Goal: Task Accomplishment & Management: Manage account settings

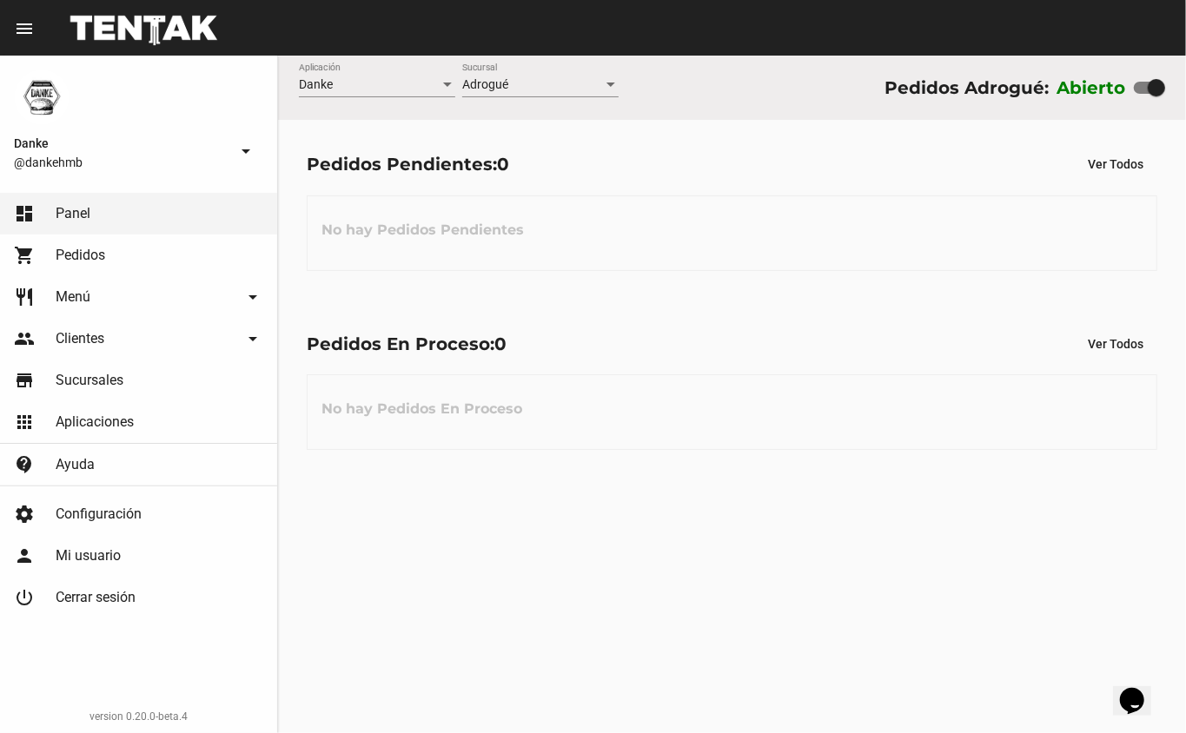
click at [832, 717] on div "Danke Aplicación Adrogué Sucursal Pedidos Adrogué: Abierto Pedidos Pendientes: …" at bounding box center [732, 395] width 908 height 678
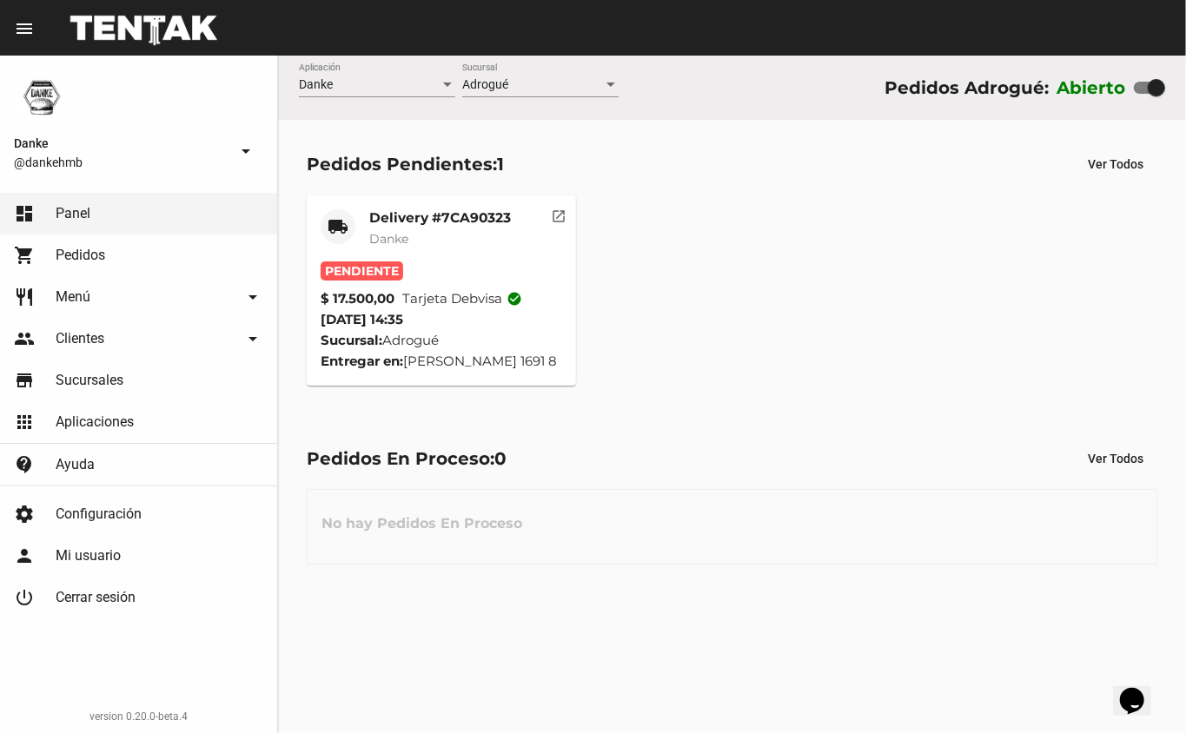
click at [414, 217] on mat-card-title "Delivery #7CA90323" at bounding box center [440, 217] width 142 height 17
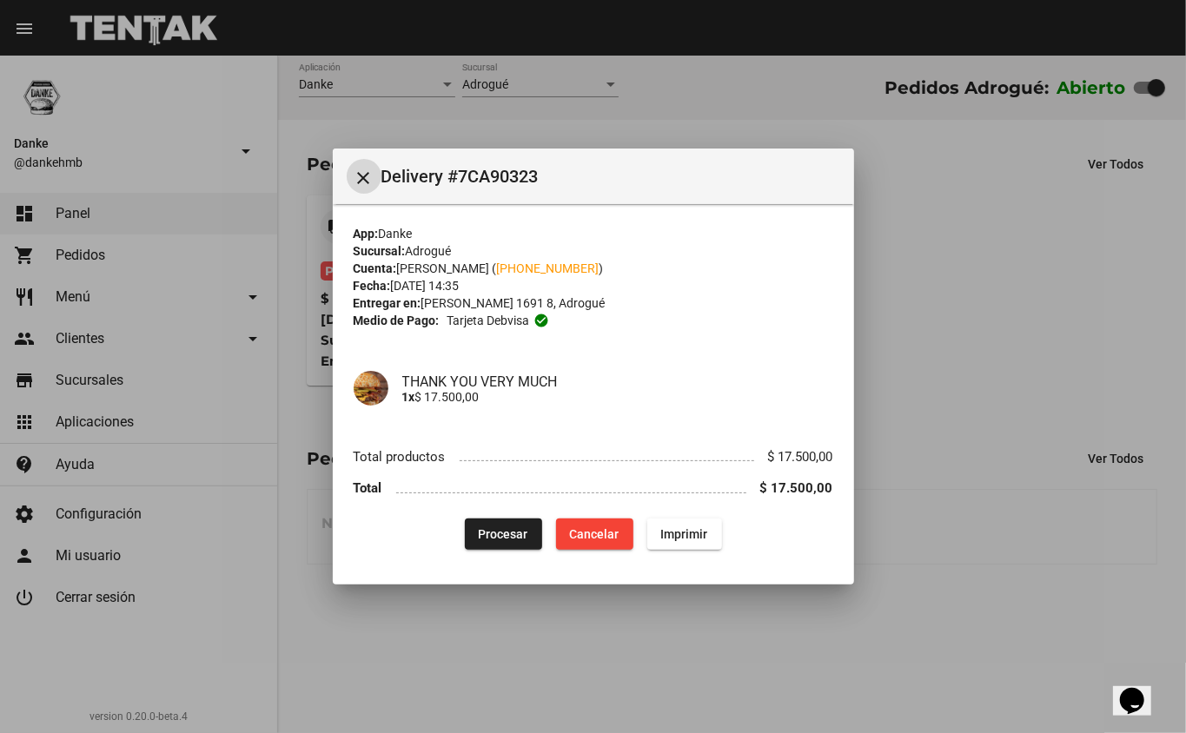
click at [494, 530] on span "Procesar" at bounding box center [504, 534] width 50 height 14
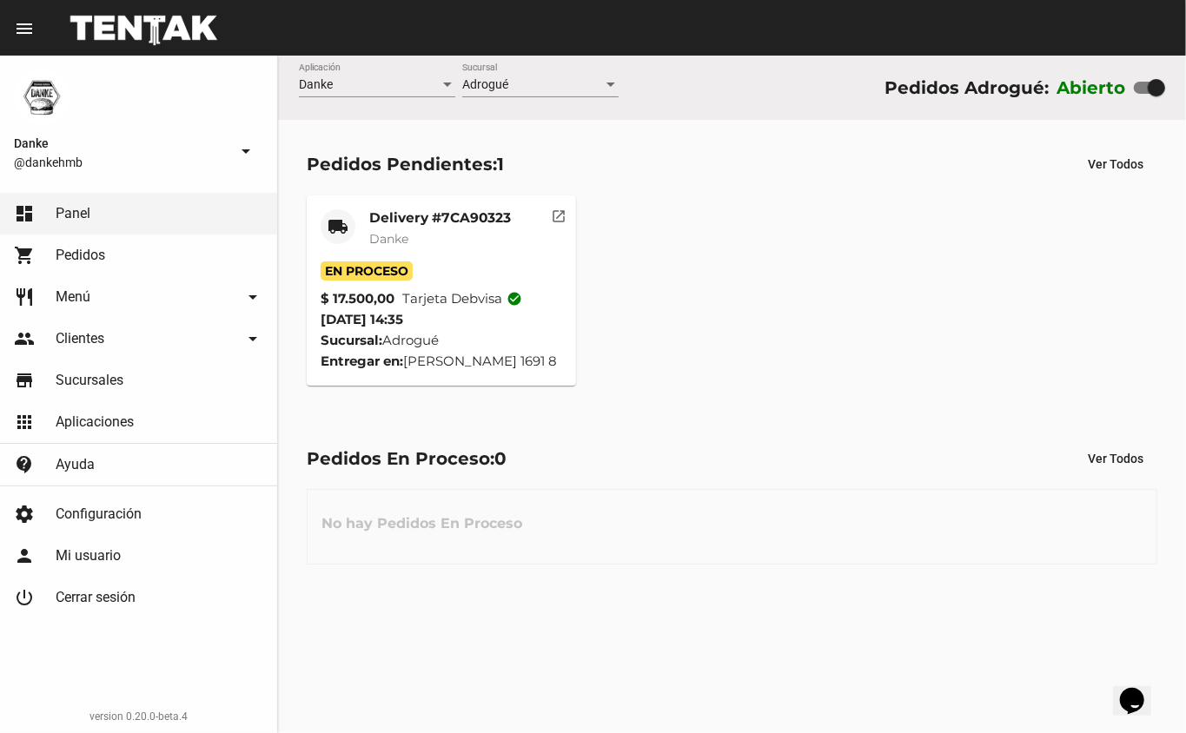
click at [396, 216] on mat-card-title "Delivery #7CA90323" at bounding box center [440, 217] width 142 height 17
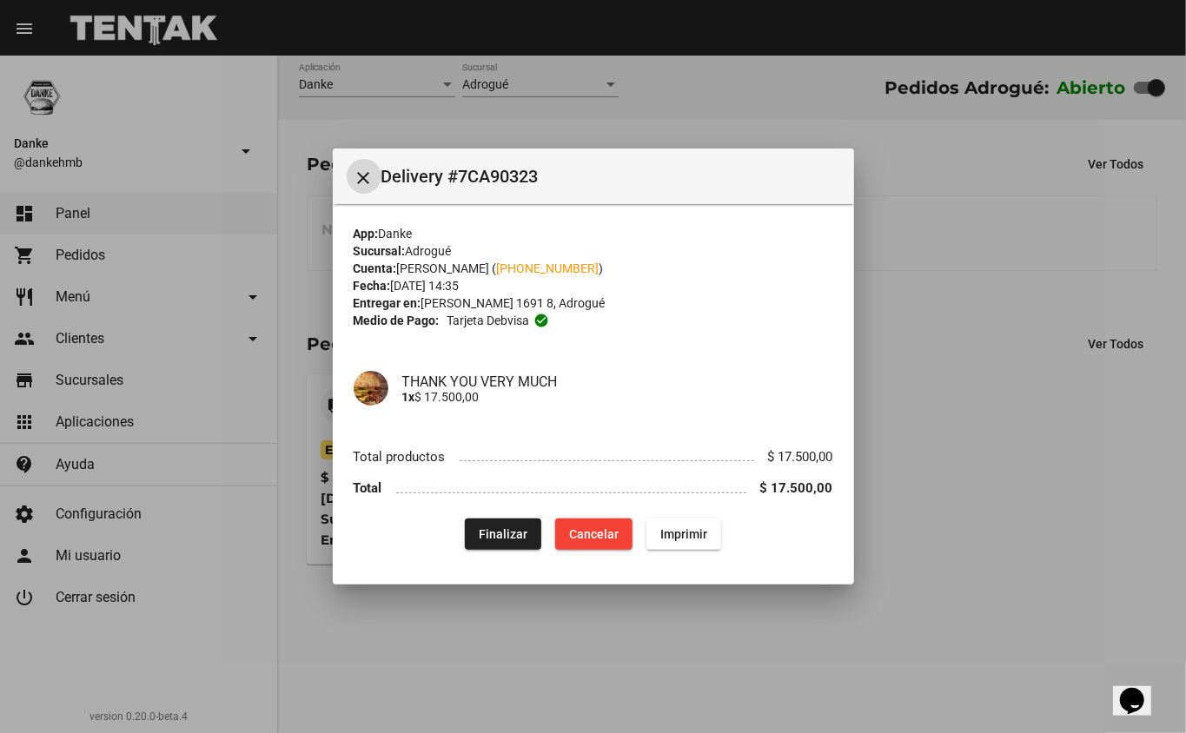
click at [947, 495] on div at bounding box center [593, 366] width 1186 height 733
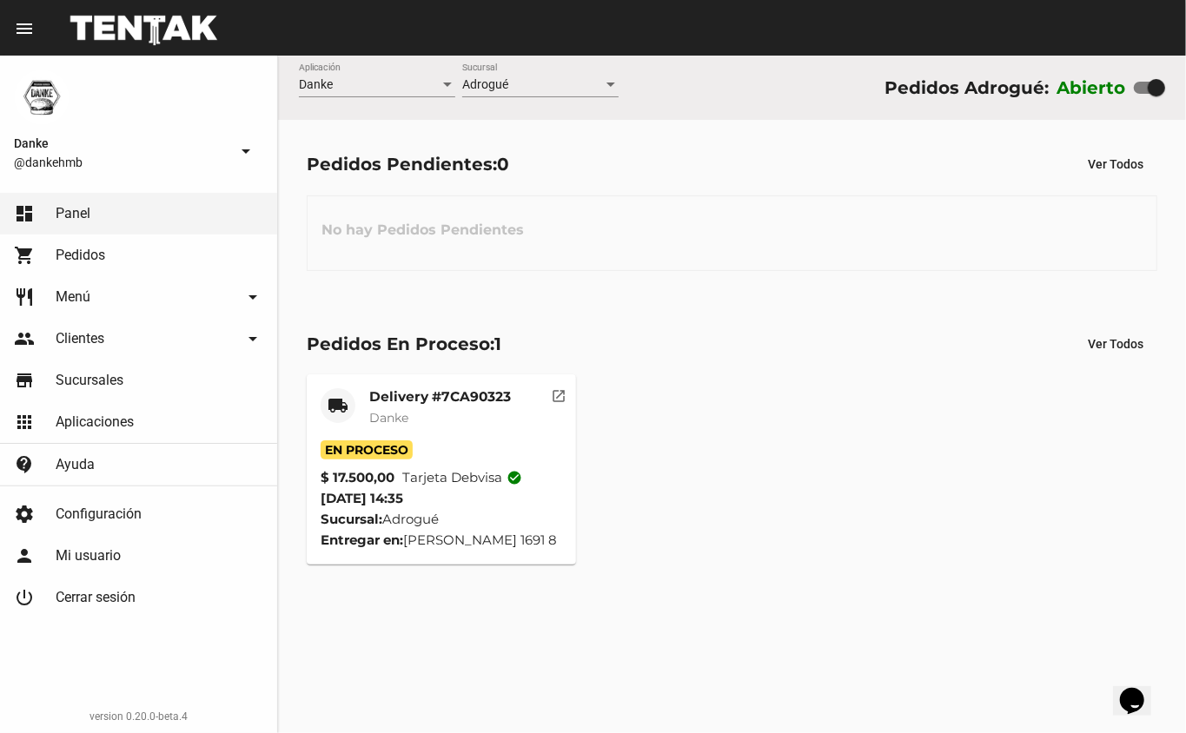
click at [366, 397] on mat-card-header "local_shipping Delivery #7CA90323 Danke" at bounding box center [442, 414] width 242 height 52
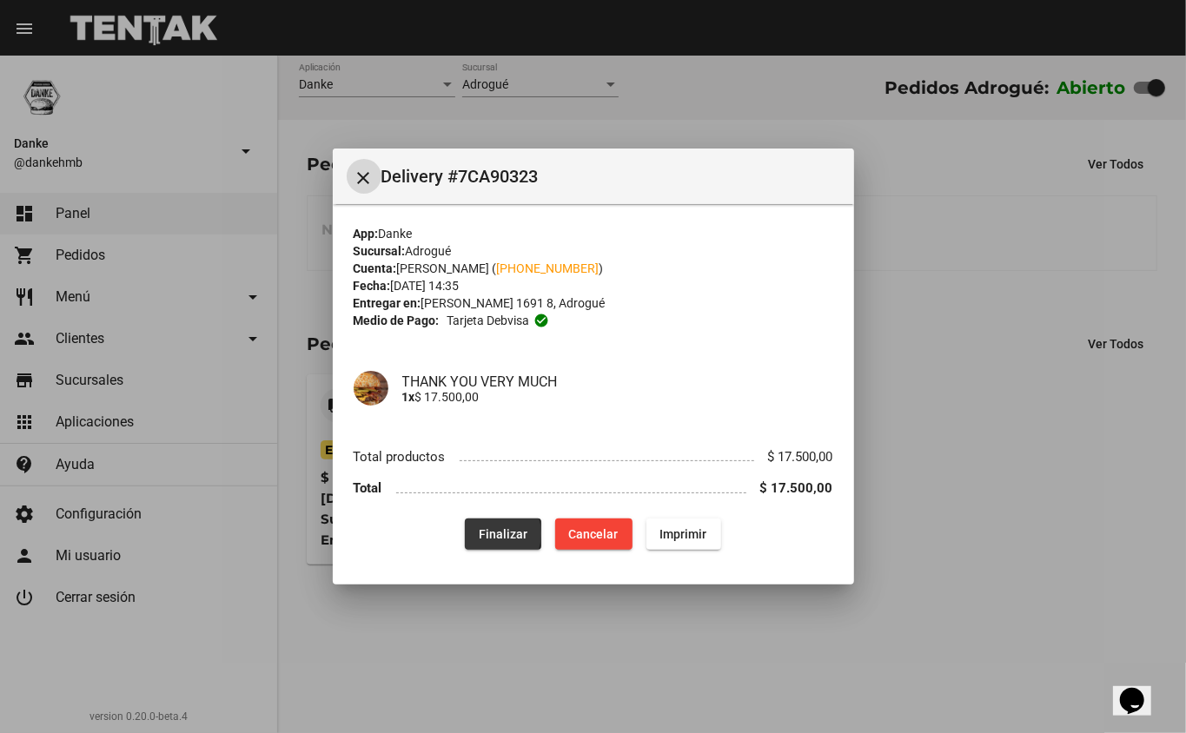
click at [492, 533] on span "Finalizar" at bounding box center [503, 534] width 49 height 14
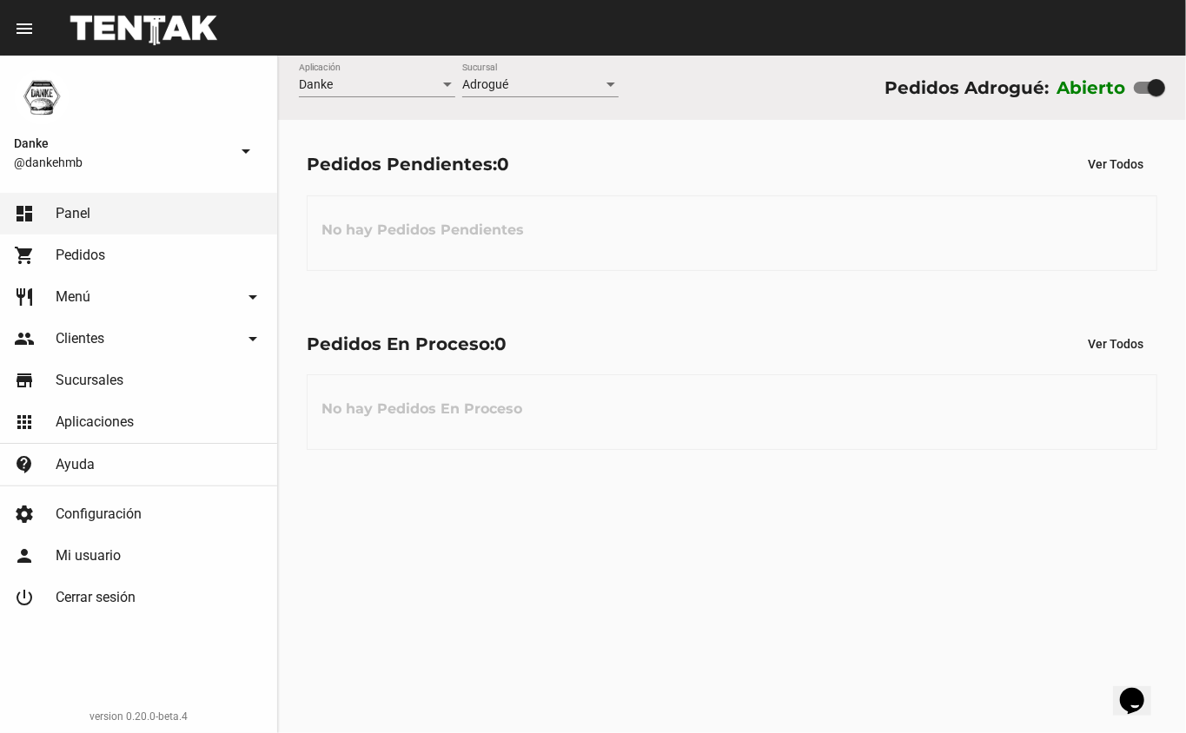
click at [67, 294] on span "Menú" at bounding box center [73, 296] width 35 height 17
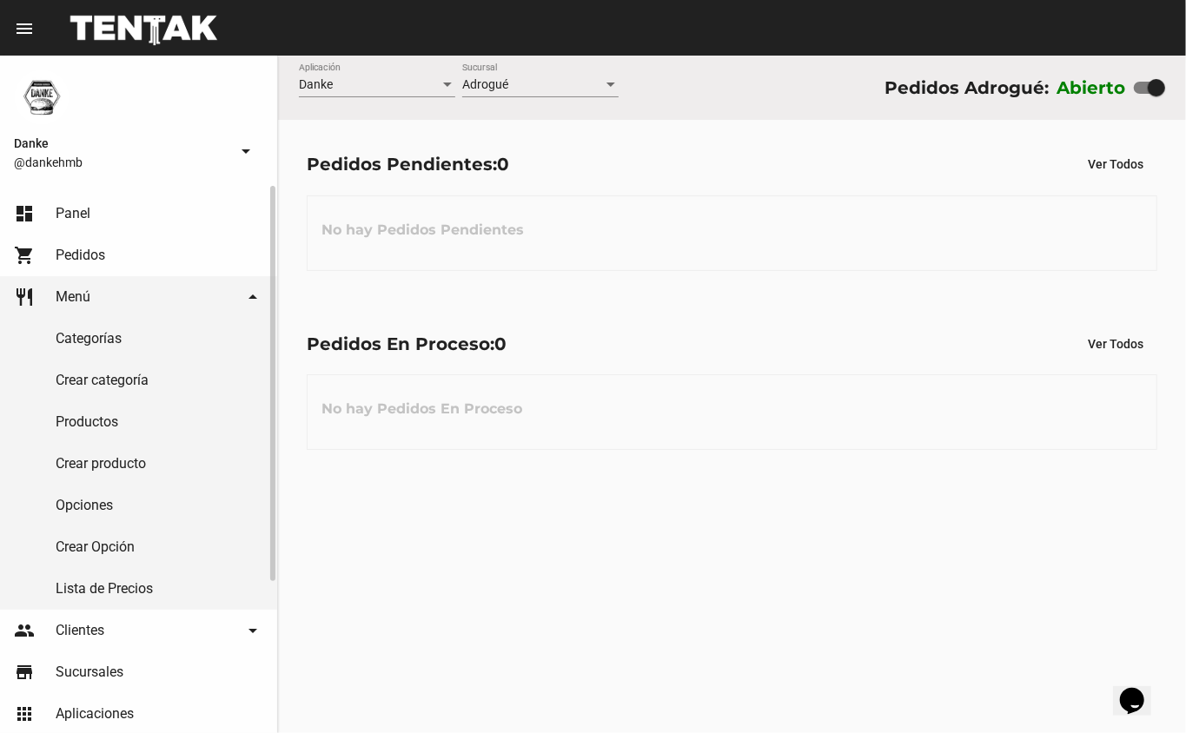
click at [73, 422] on link "Productos" at bounding box center [138, 422] width 277 height 42
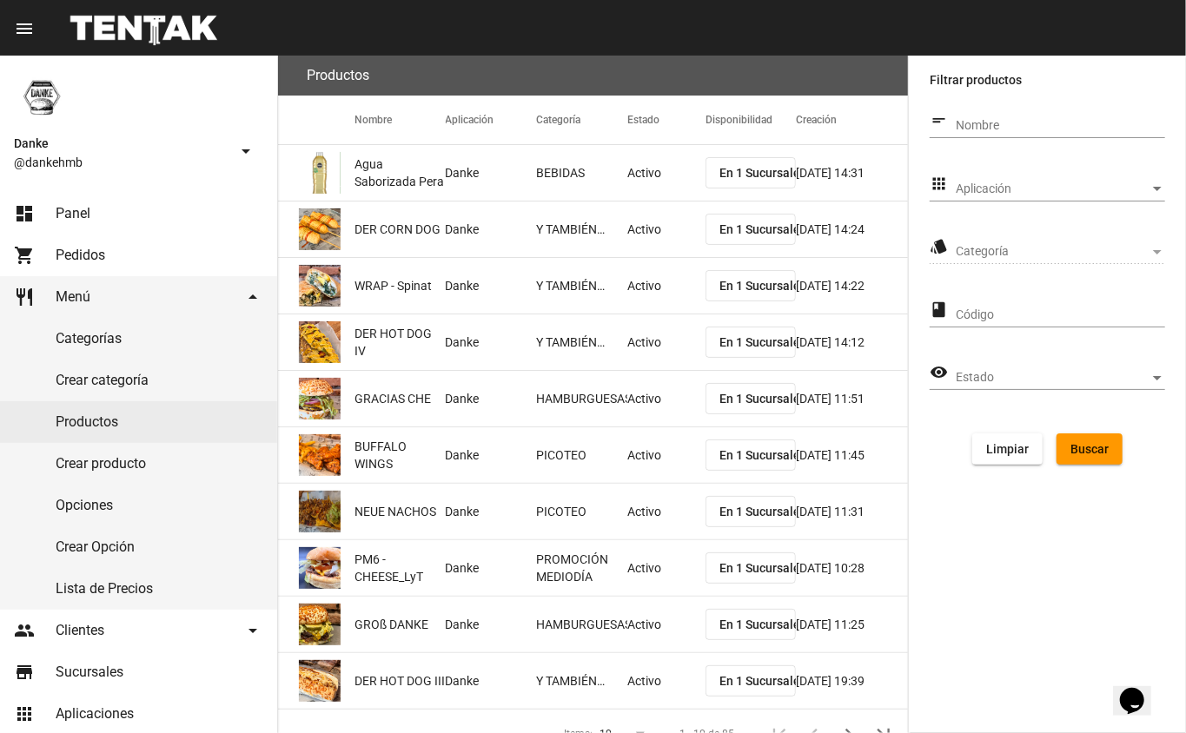
click at [975, 188] on span "Aplicación" at bounding box center [1052, 189] width 194 height 14
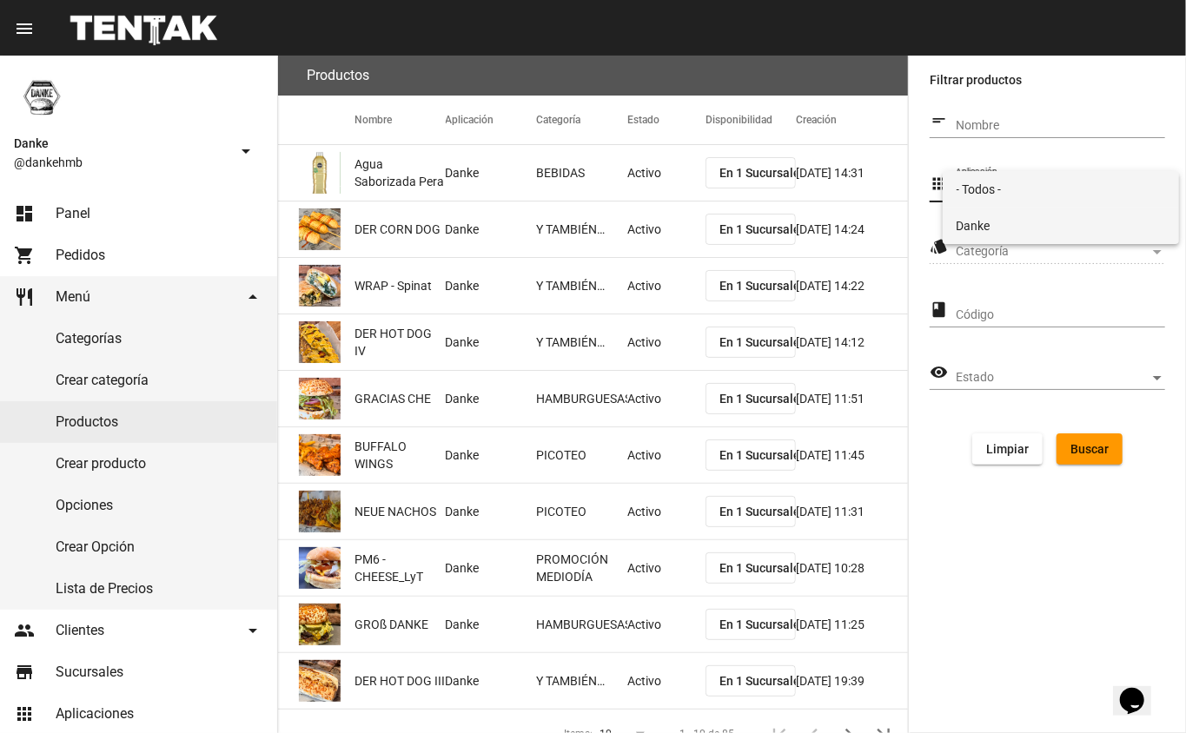
click at [974, 224] on span "Danke" at bounding box center [1060, 226] width 209 height 36
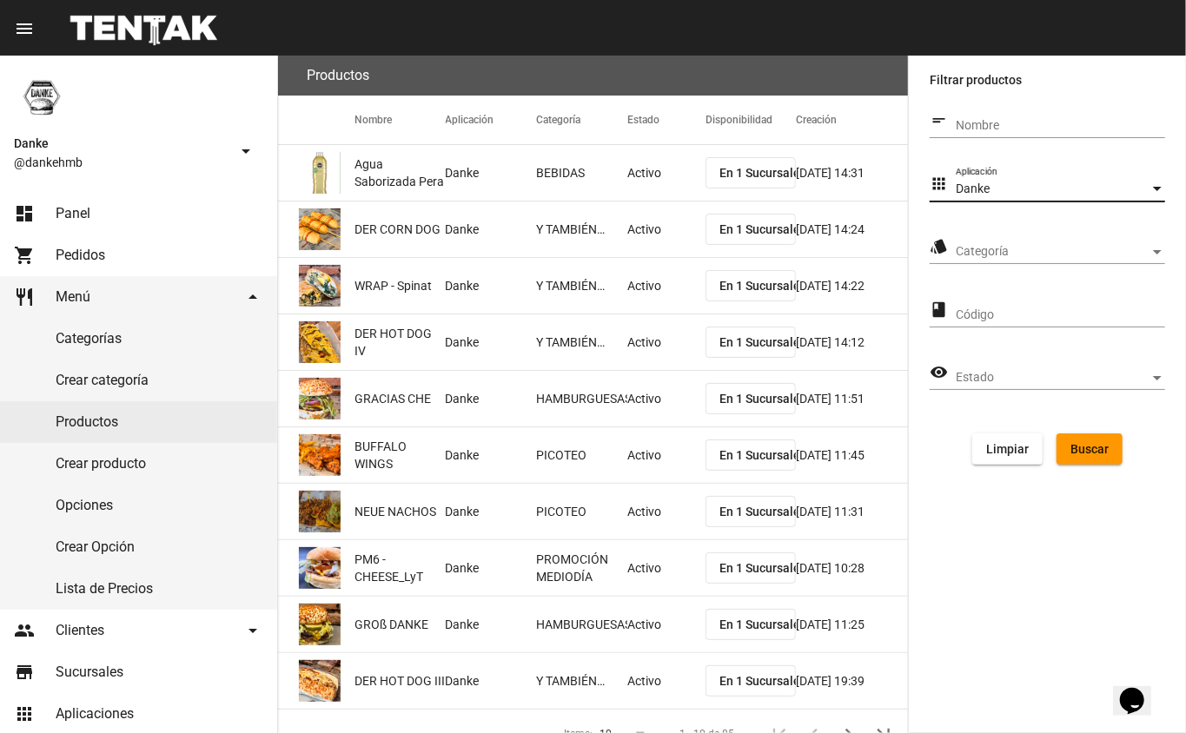
click at [977, 243] on div "Categoría Categoría" at bounding box center [1059, 247] width 209 height 34
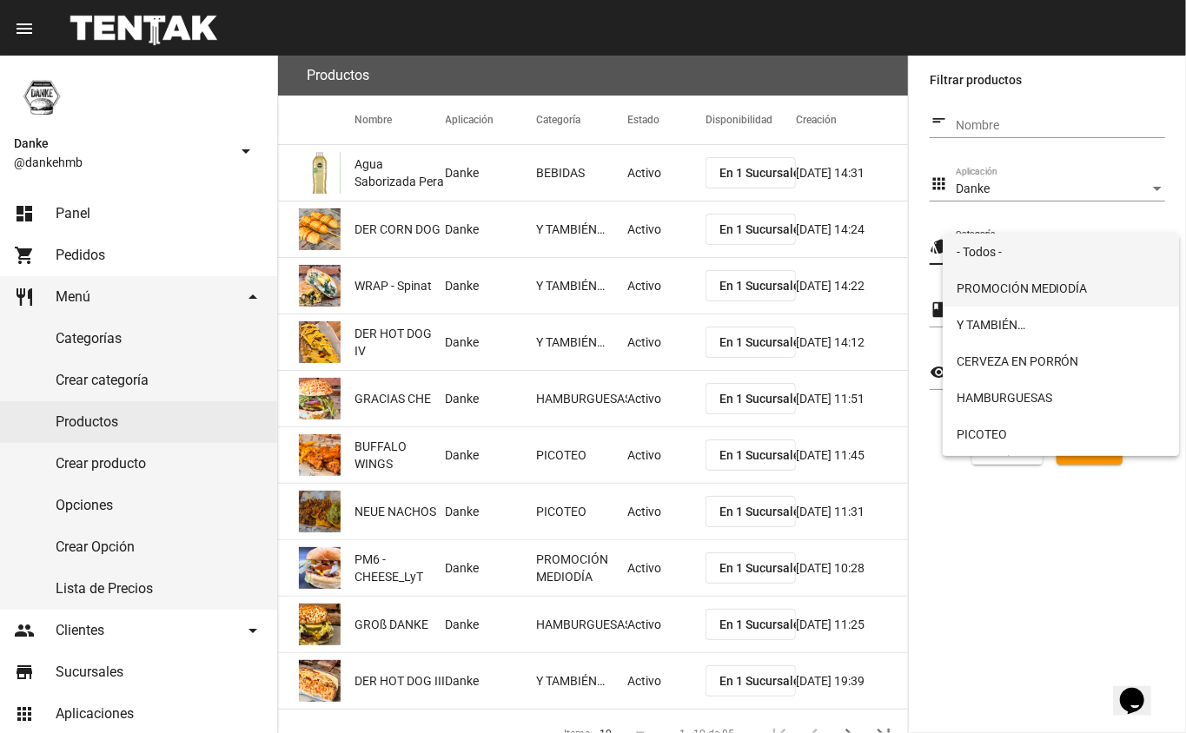
click at [970, 288] on span "PROMOCIÓN MEDIODÍA" at bounding box center [1060, 288] width 209 height 36
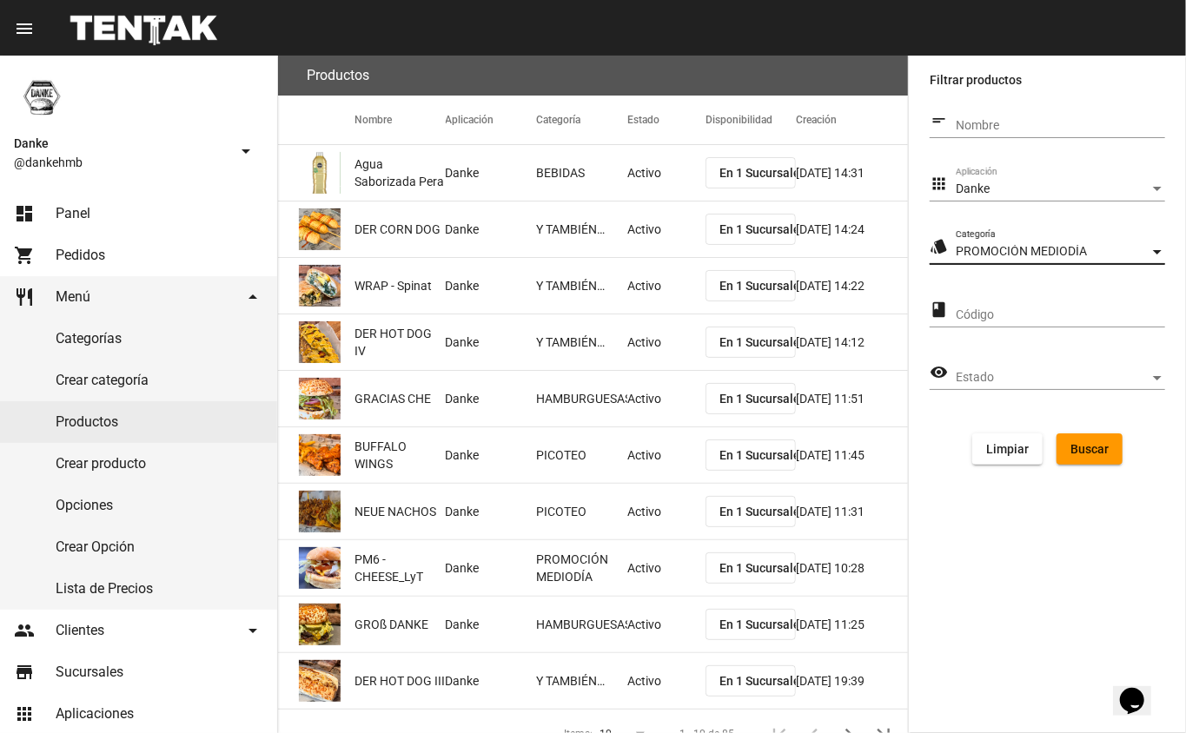
click at [1074, 456] on button "Buscar" at bounding box center [1089, 448] width 66 height 31
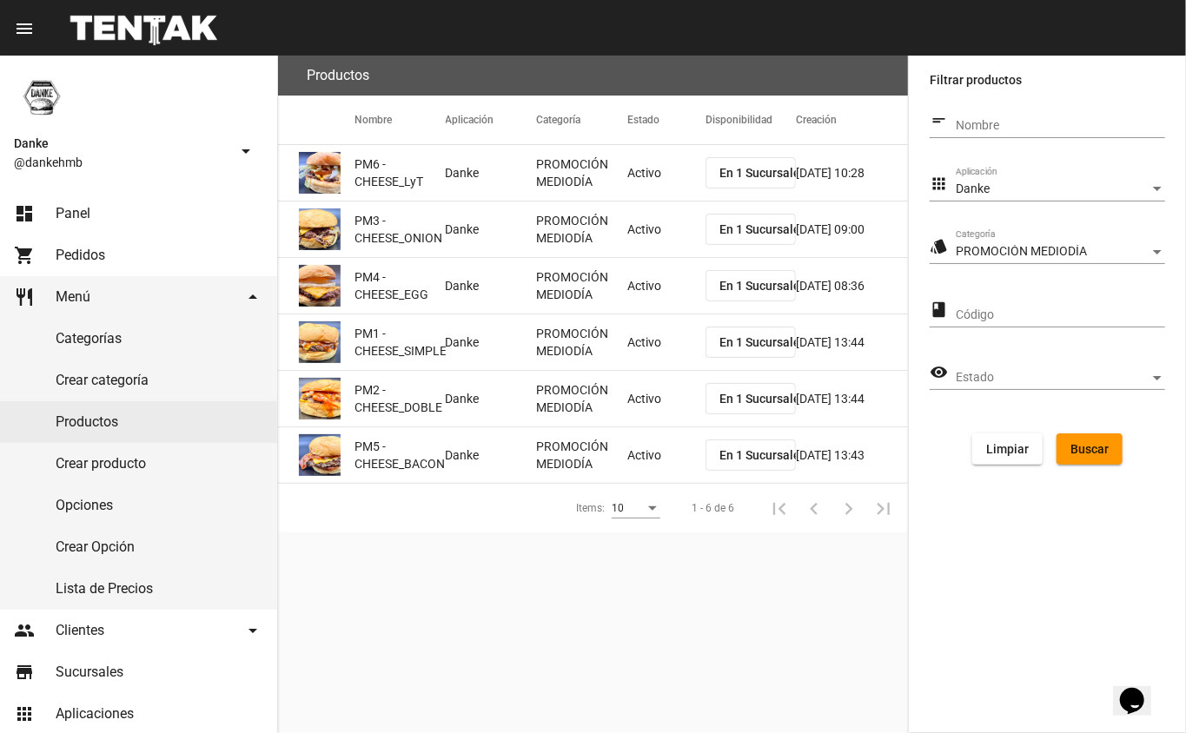
click at [636, 164] on mat-cell "Activo" at bounding box center [666, 173] width 78 height 56
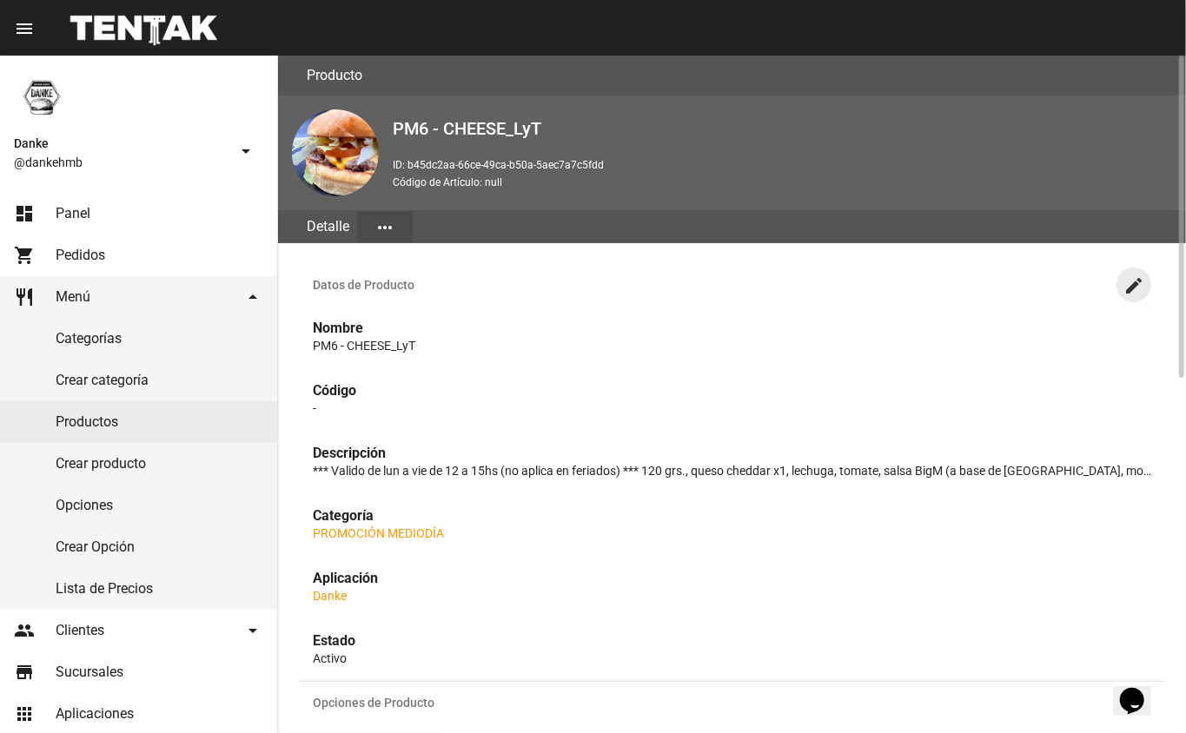
click at [1133, 282] on mat-icon "create" at bounding box center [1133, 285] width 21 height 21
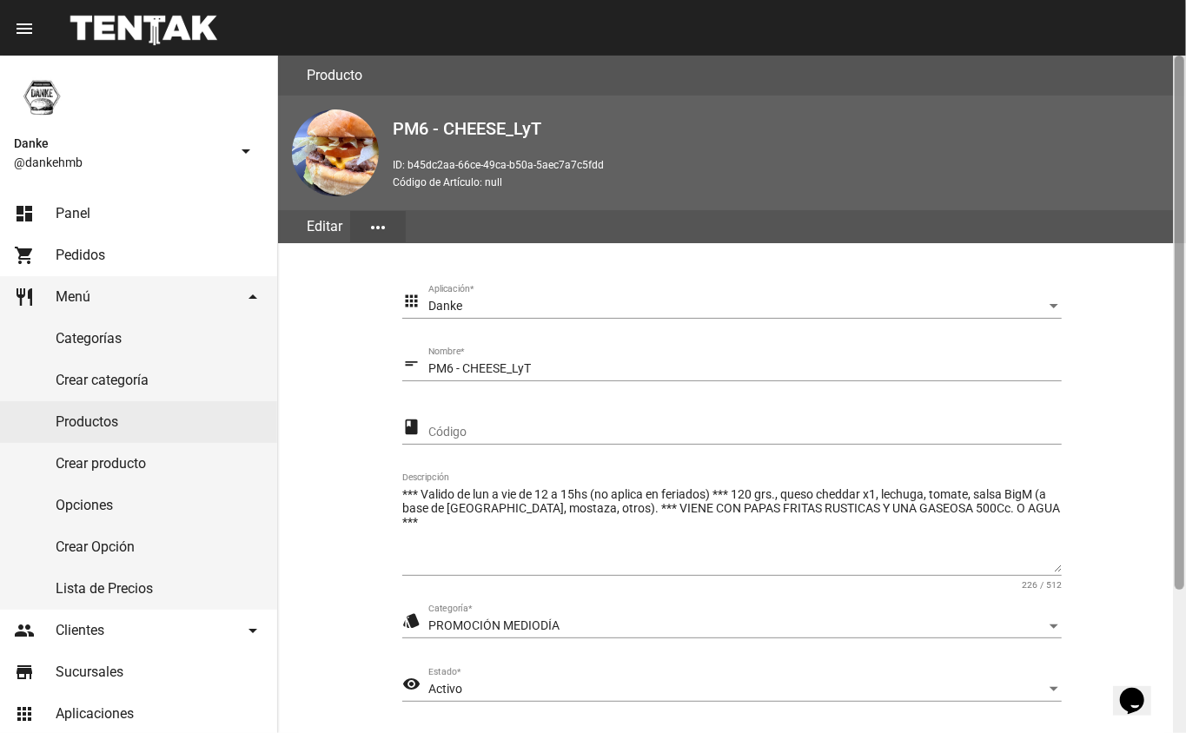
click at [1173, 648] on div at bounding box center [1179, 395] width 13 height 678
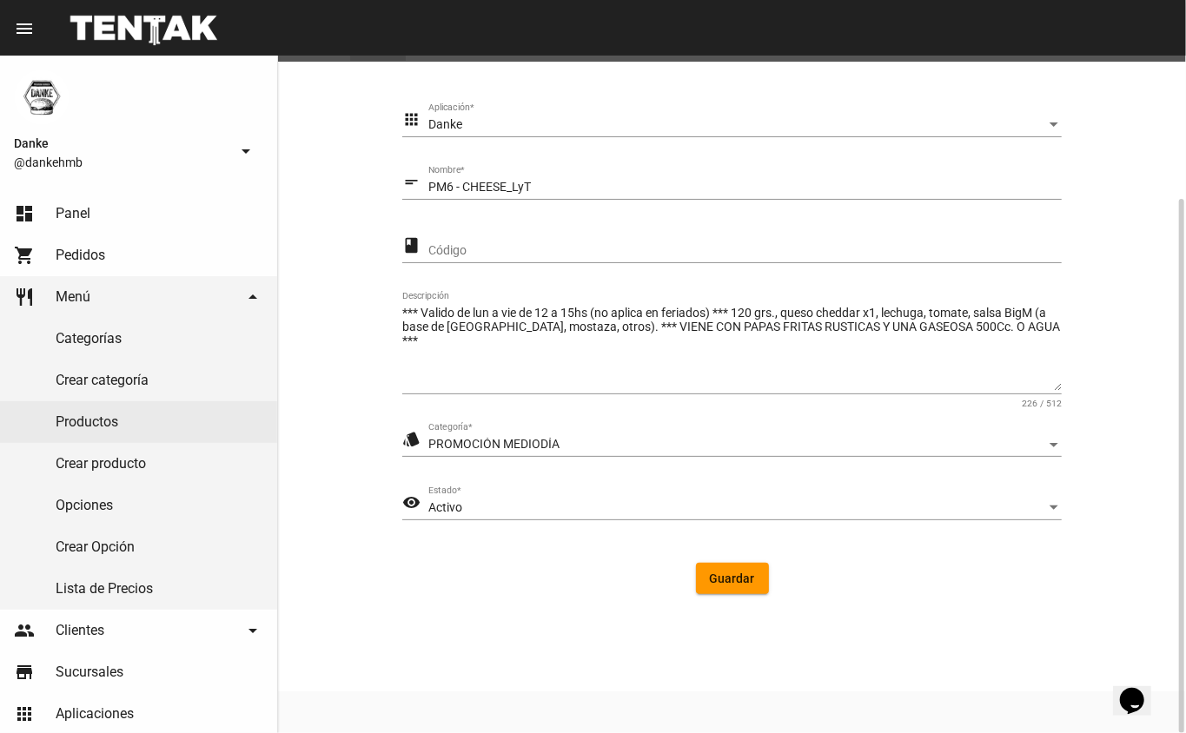
click at [521, 506] on div "Activo" at bounding box center [737, 508] width 618 height 14
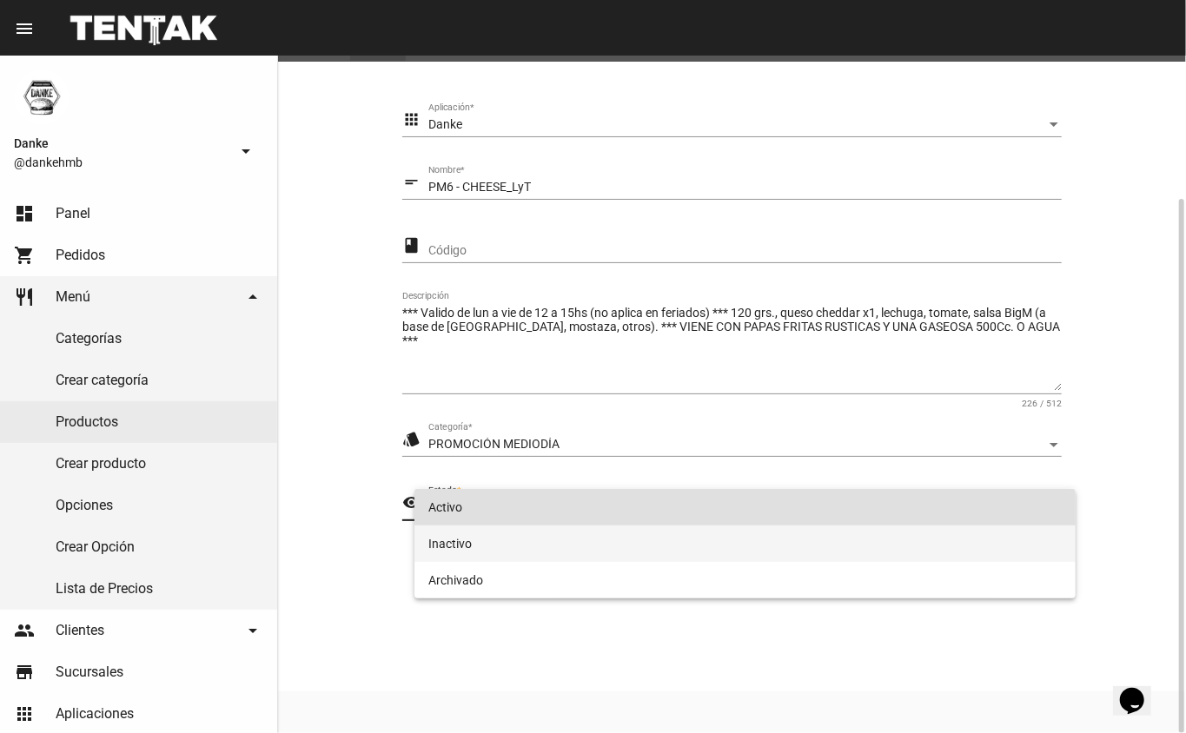
click at [445, 543] on span "Inactivo" at bounding box center [745, 544] width 634 height 36
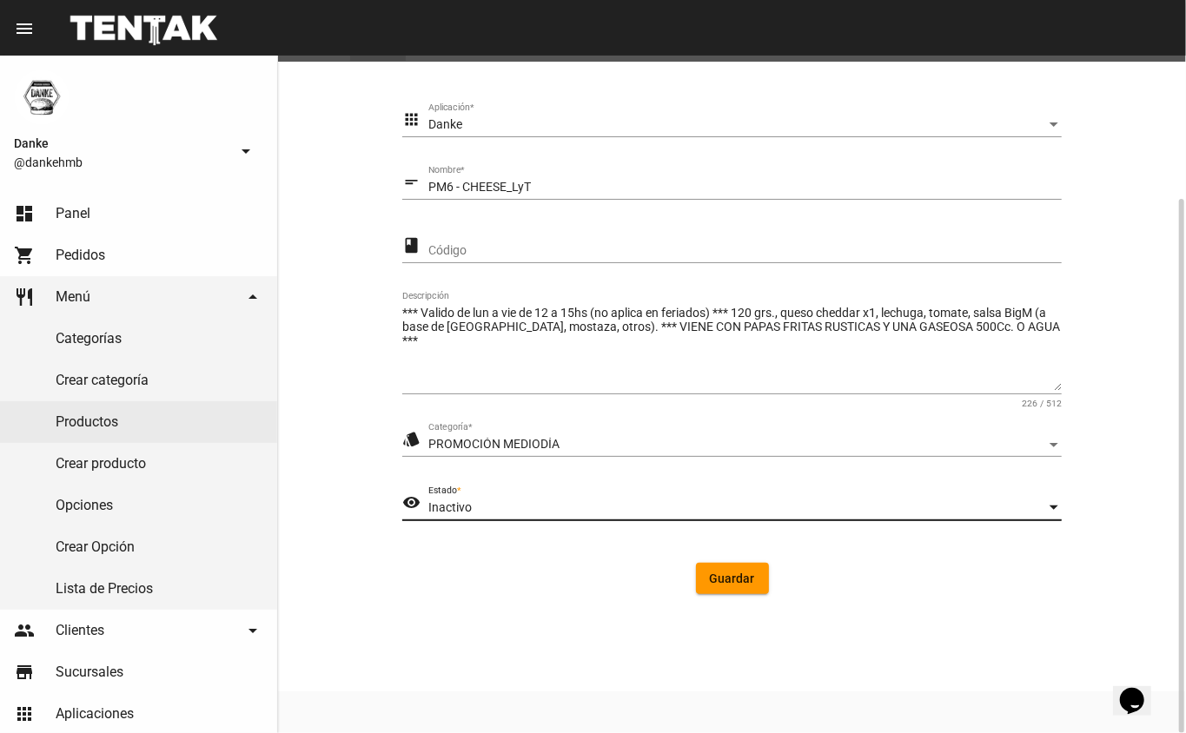
click at [730, 575] on span "Guardar" at bounding box center [732, 579] width 45 height 14
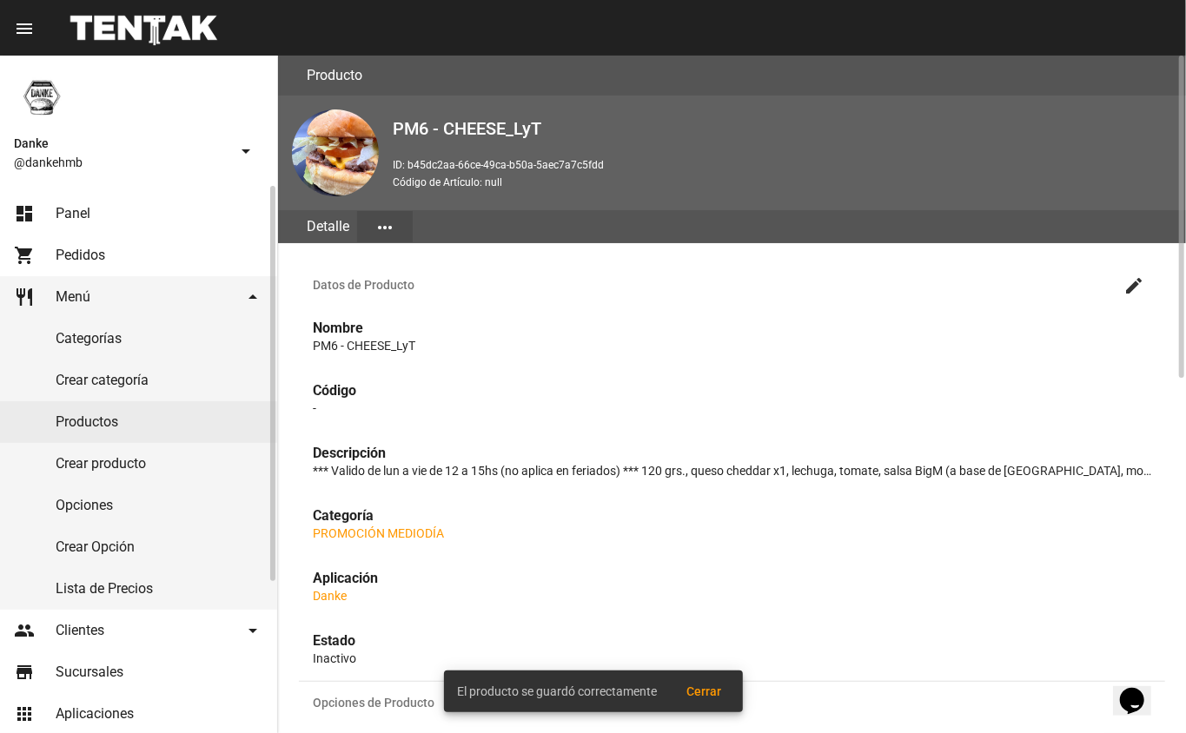
click at [81, 421] on link "Productos" at bounding box center [138, 422] width 277 height 42
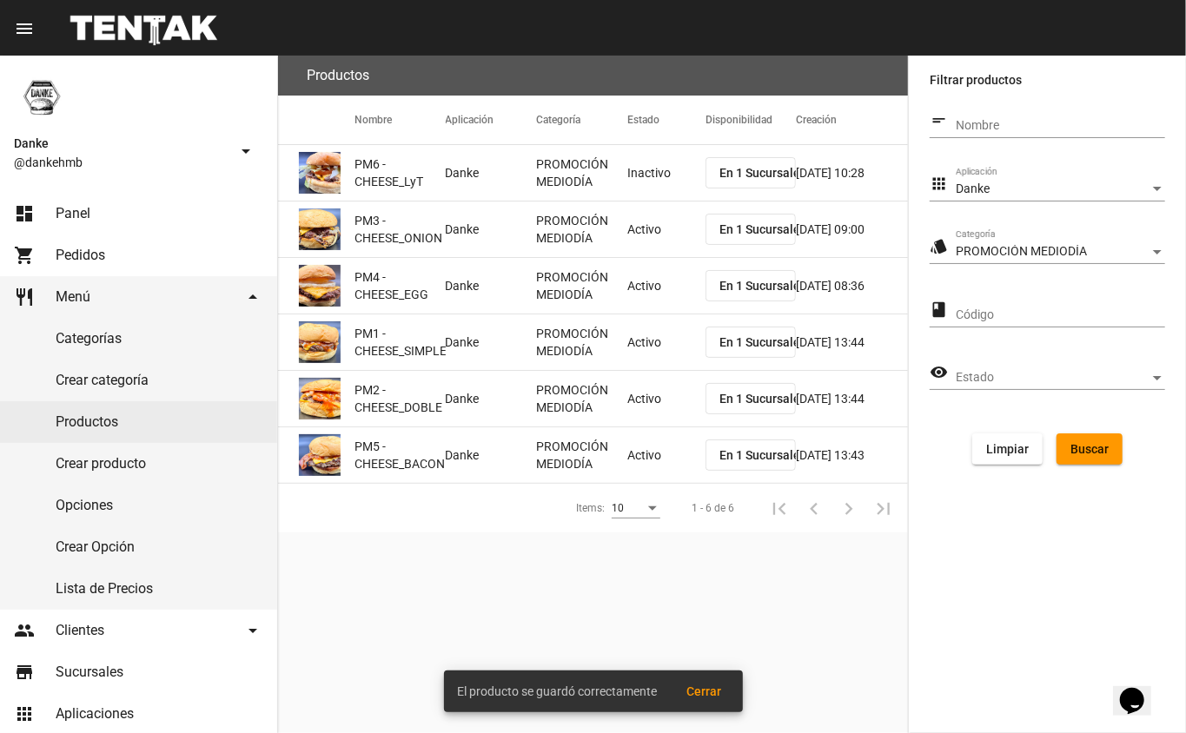
click at [634, 231] on mat-cell "Activo" at bounding box center [666, 230] width 78 height 56
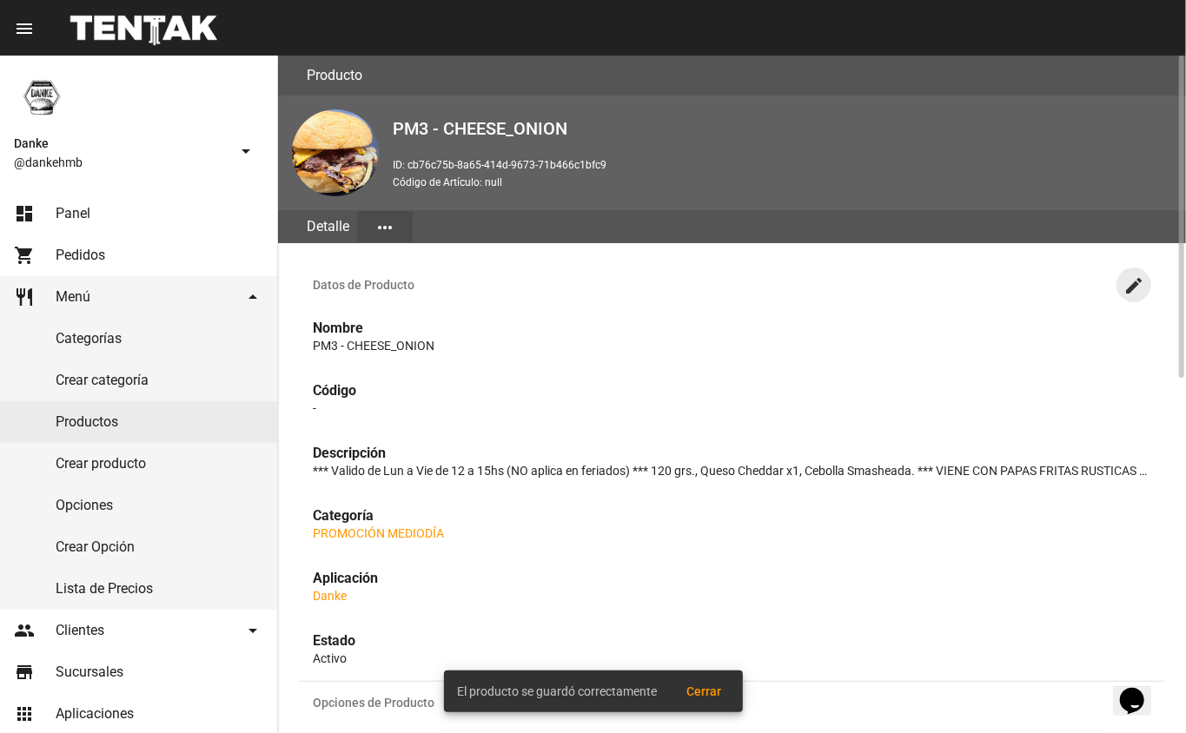
click at [1127, 286] on mat-icon "create" at bounding box center [1133, 285] width 21 height 21
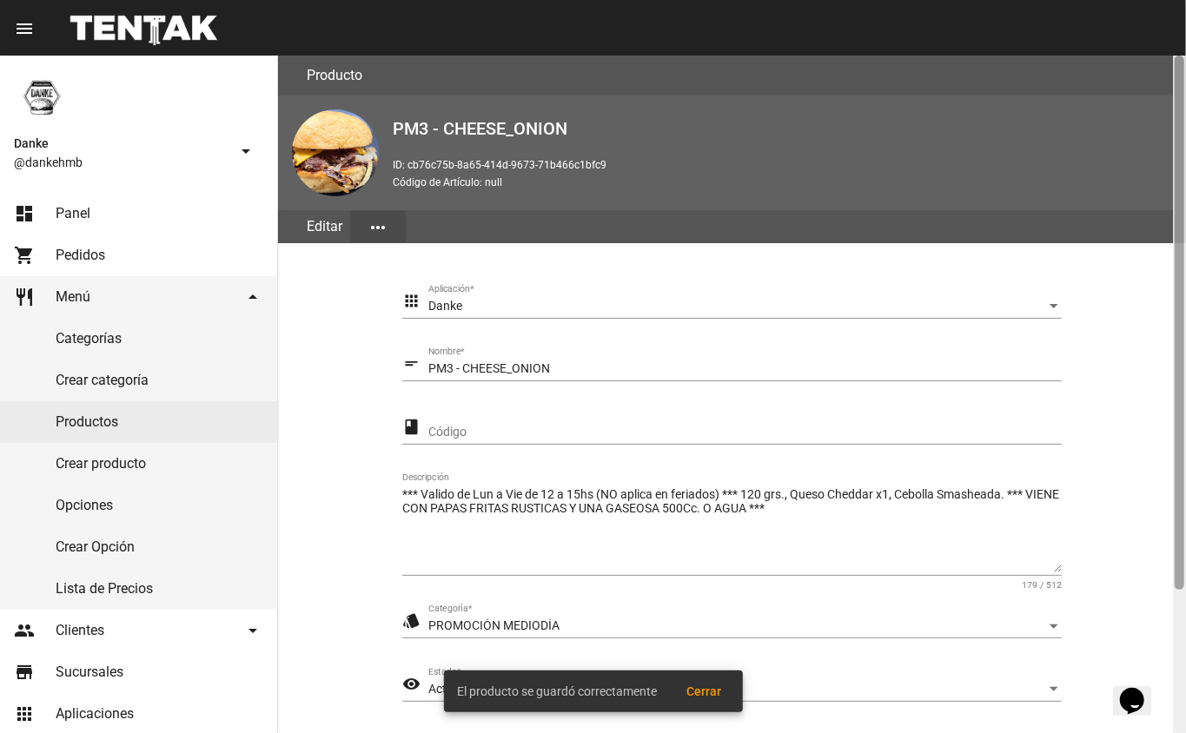
click at [1180, 578] on div at bounding box center [1179, 323] width 10 height 534
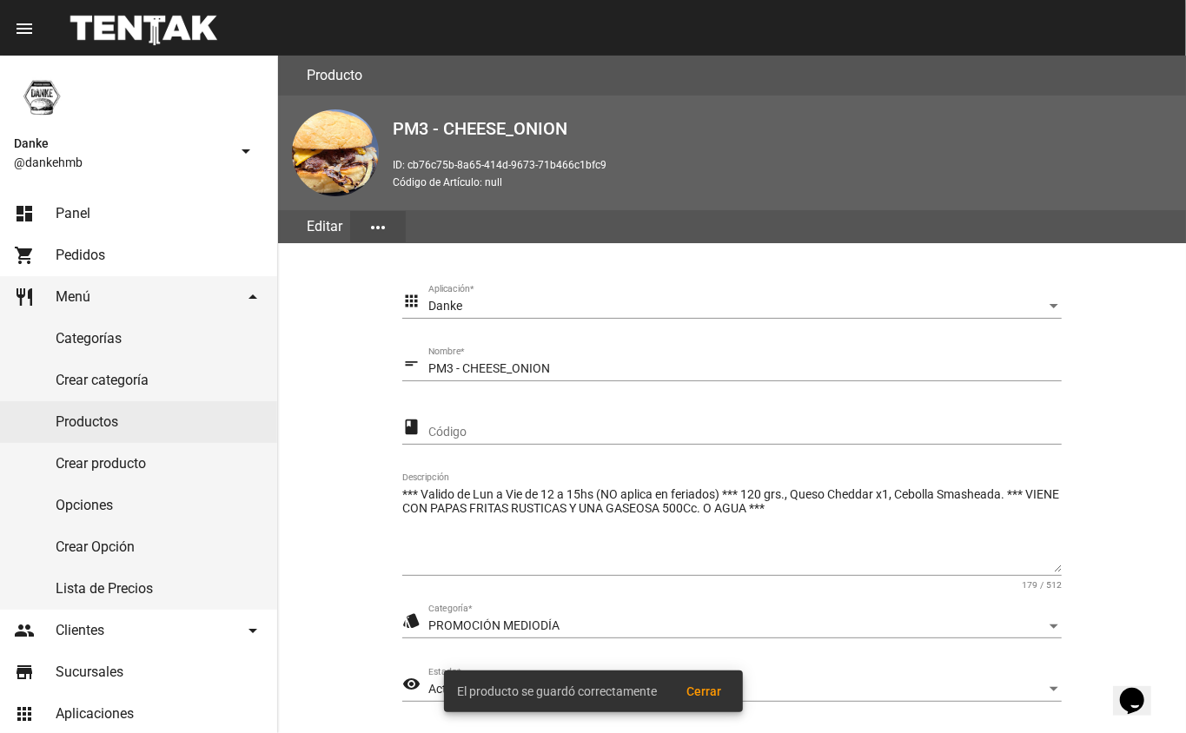
click at [445, 623] on span "PROMOCIÓN MEDIODÍA" at bounding box center [493, 625] width 131 height 14
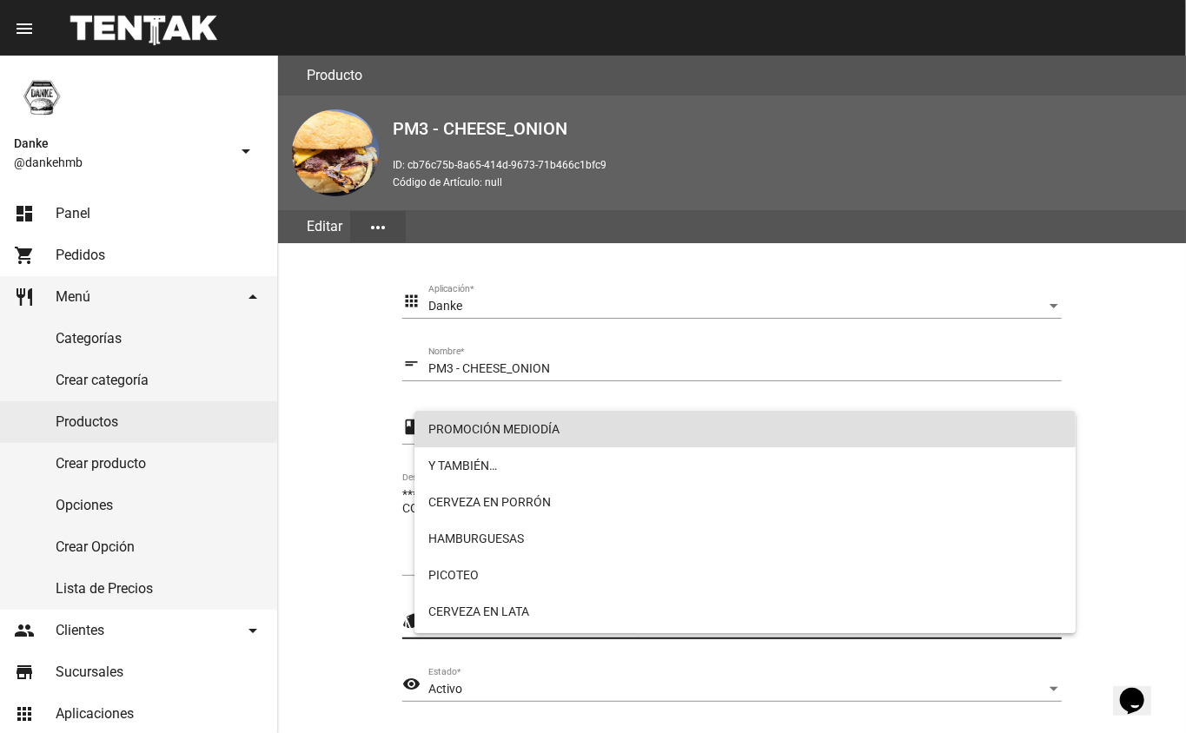
click at [387, 560] on div at bounding box center [593, 366] width 1186 height 733
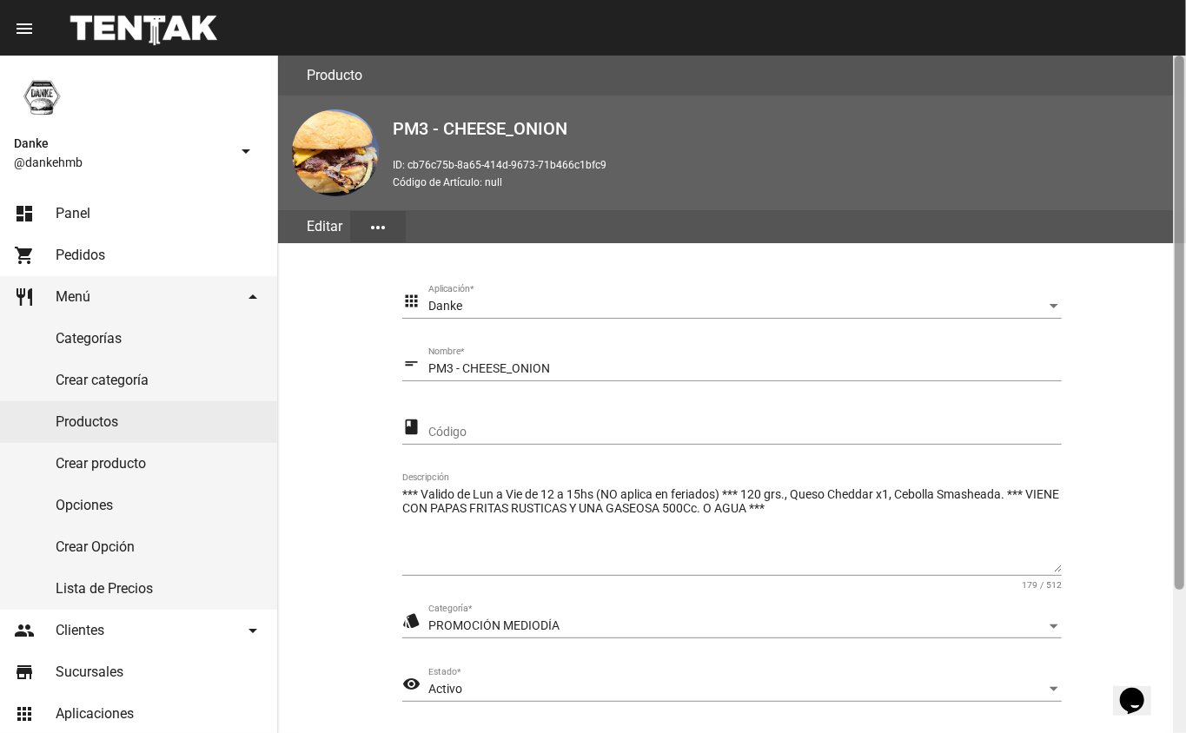
click at [1181, 631] on div at bounding box center [1179, 395] width 13 height 678
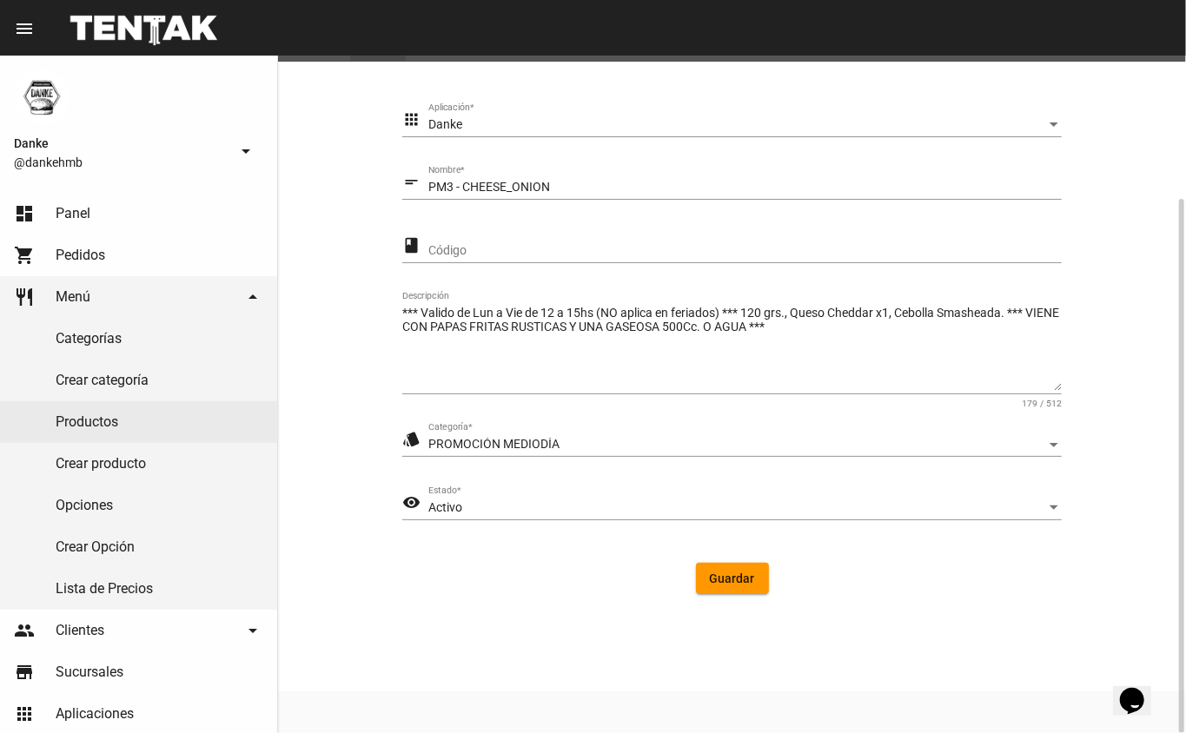
click at [498, 506] on div "Activo" at bounding box center [737, 508] width 618 height 14
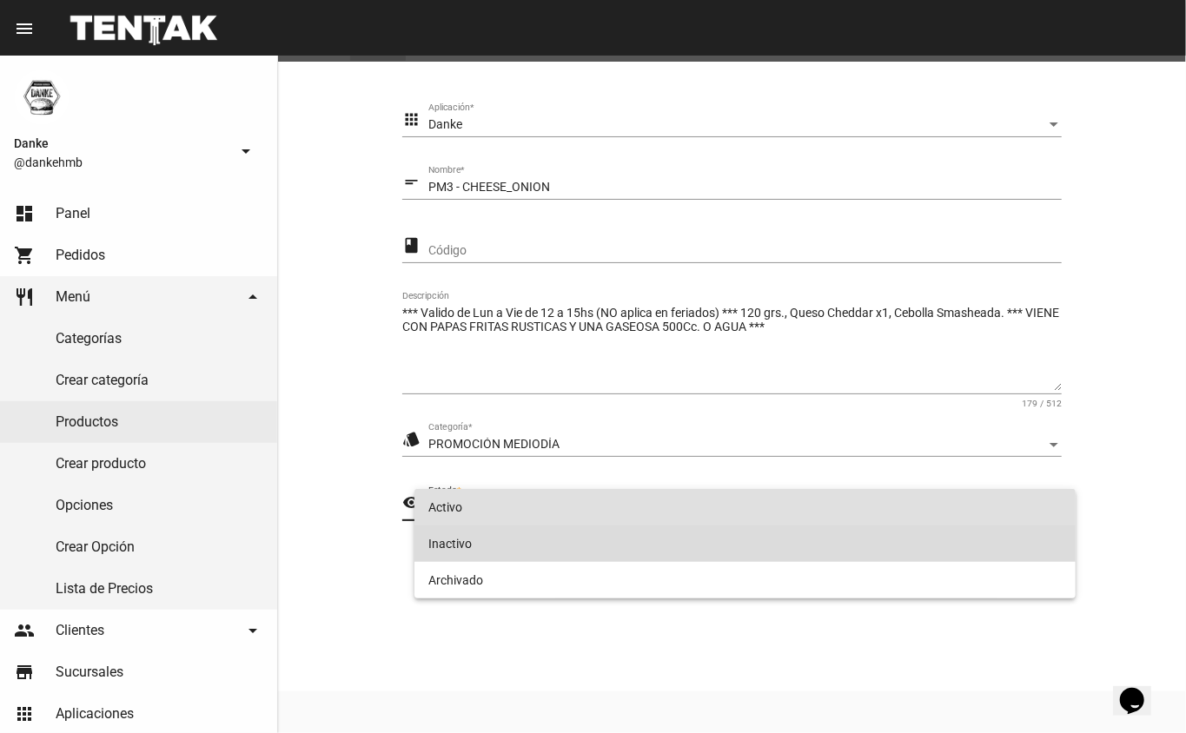
click at [443, 535] on span "Inactivo" at bounding box center [745, 544] width 634 height 36
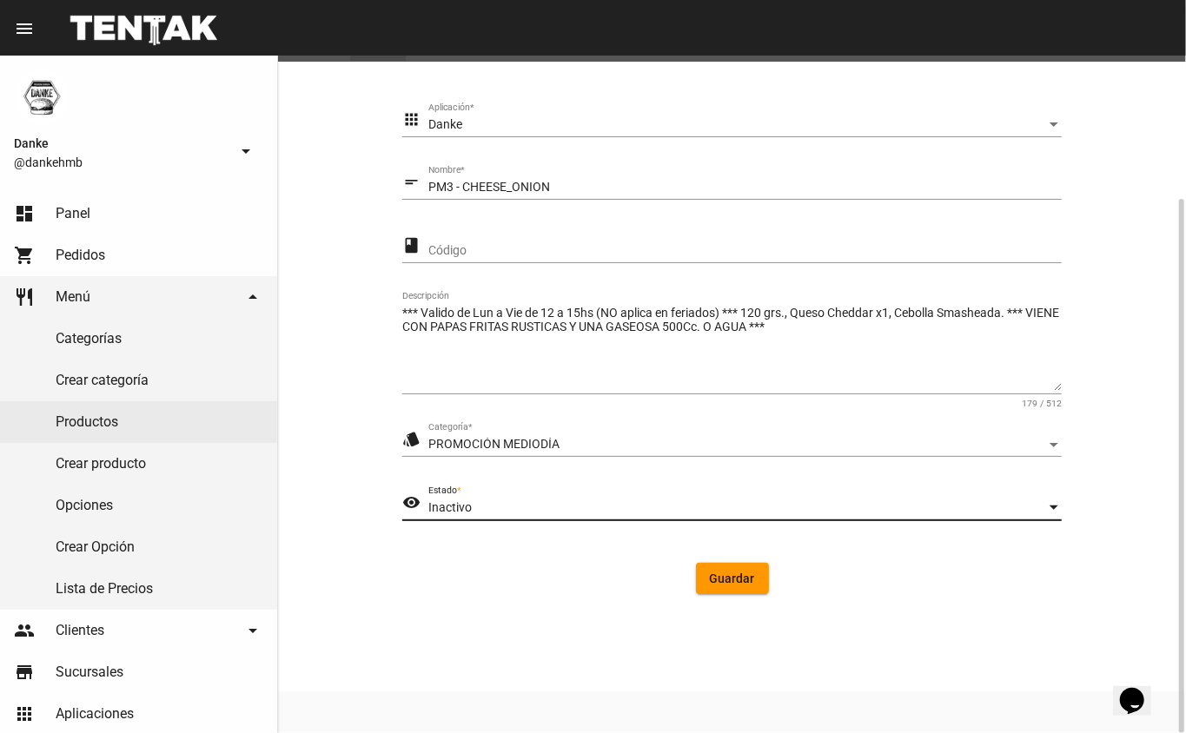
click at [713, 574] on span "Guardar" at bounding box center [732, 579] width 45 height 14
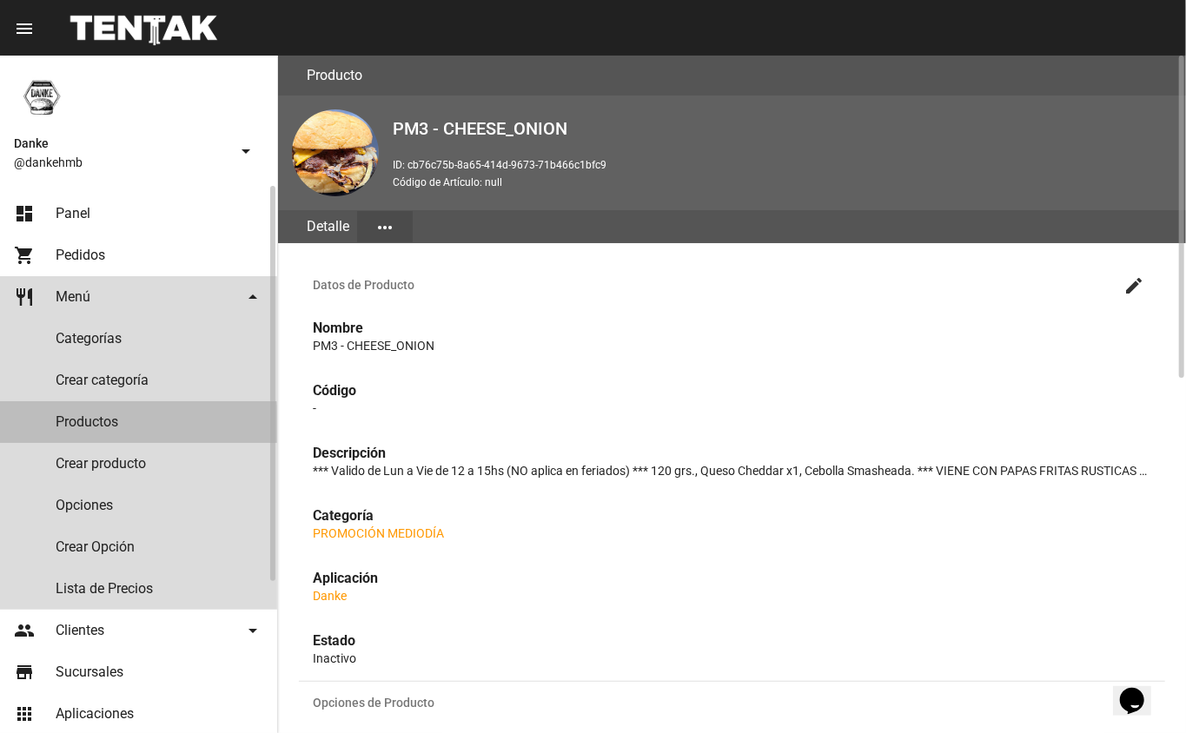
click at [78, 424] on link "Productos" at bounding box center [138, 422] width 277 height 42
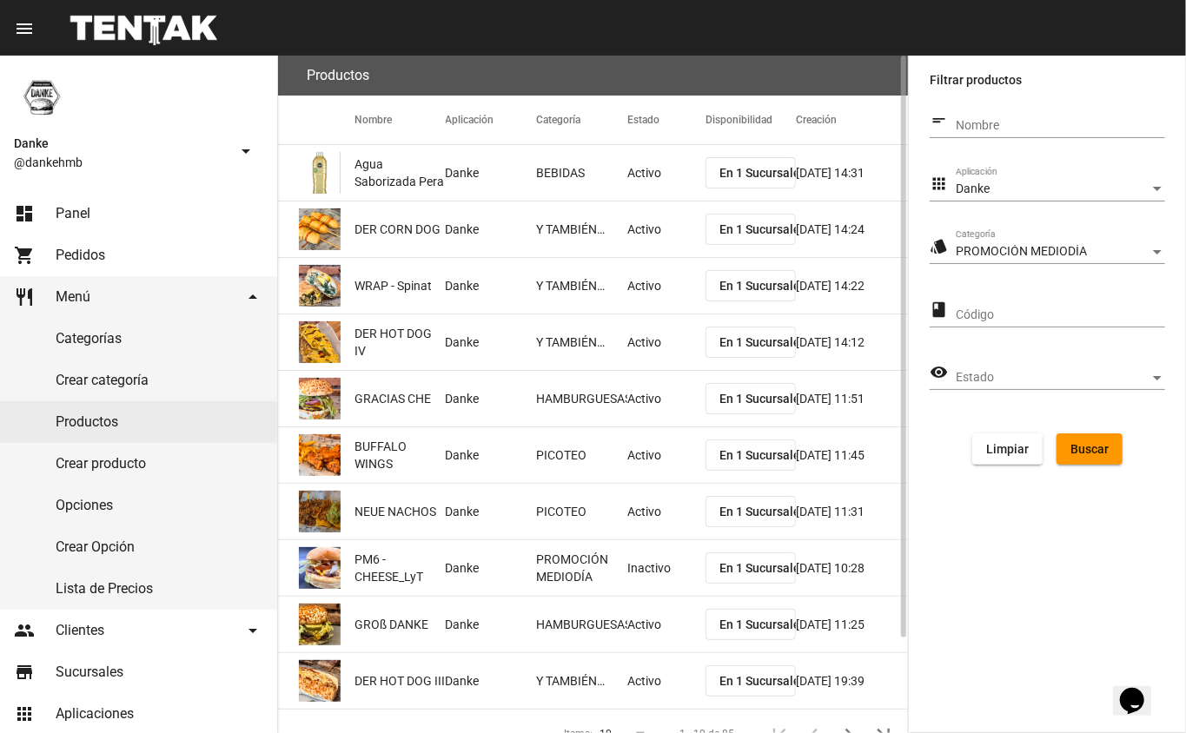
click at [1102, 443] on span "Buscar" at bounding box center [1089, 449] width 38 height 14
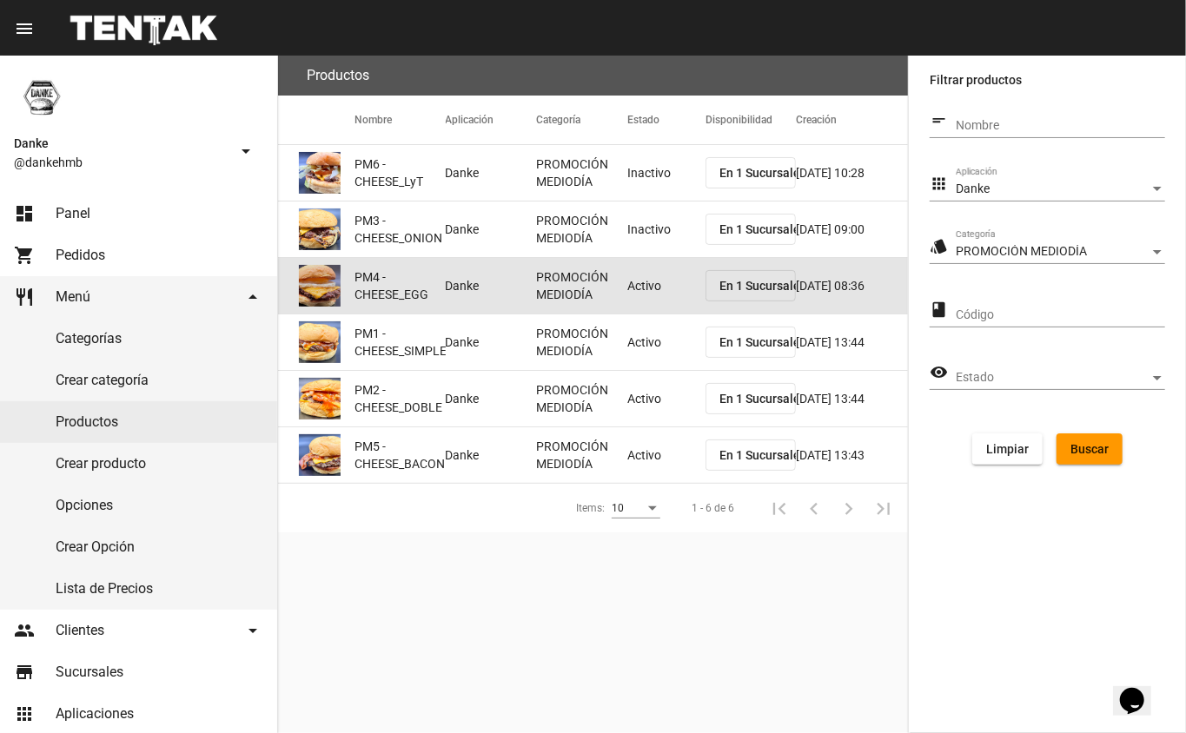
click at [639, 296] on mat-cell "Activo" at bounding box center [666, 286] width 78 height 56
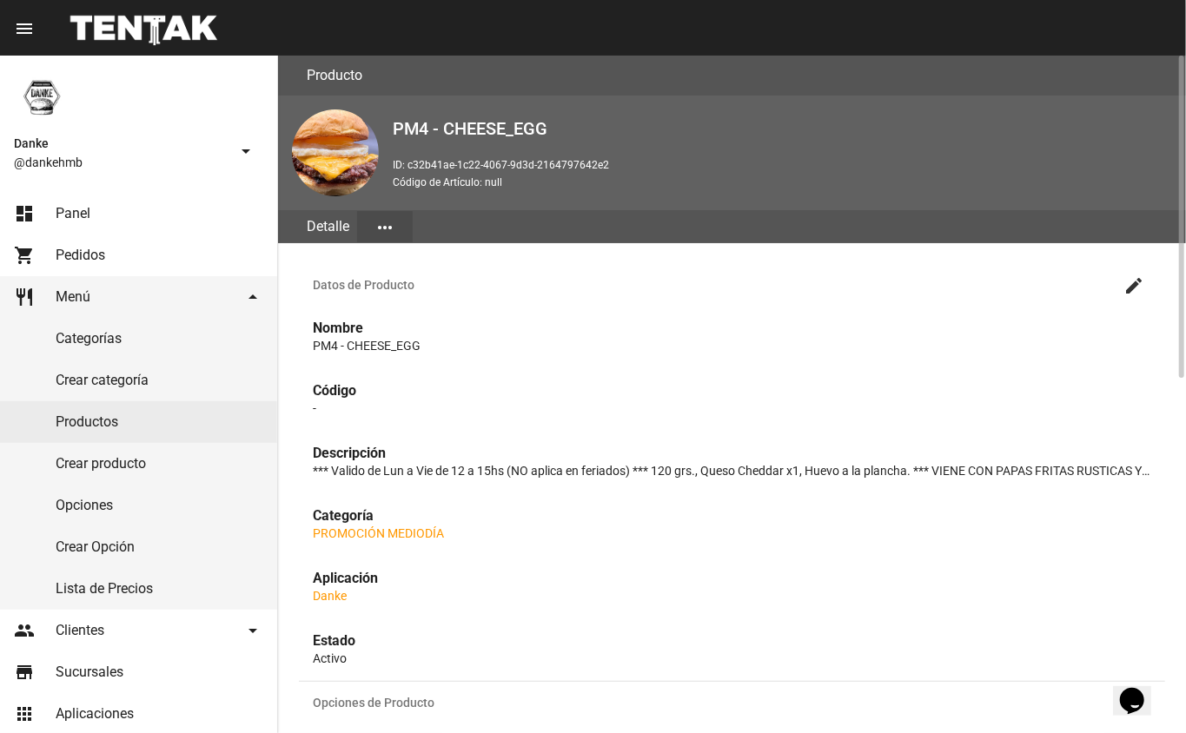
click at [1138, 286] on mat-icon "create" at bounding box center [1133, 285] width 21 height 21
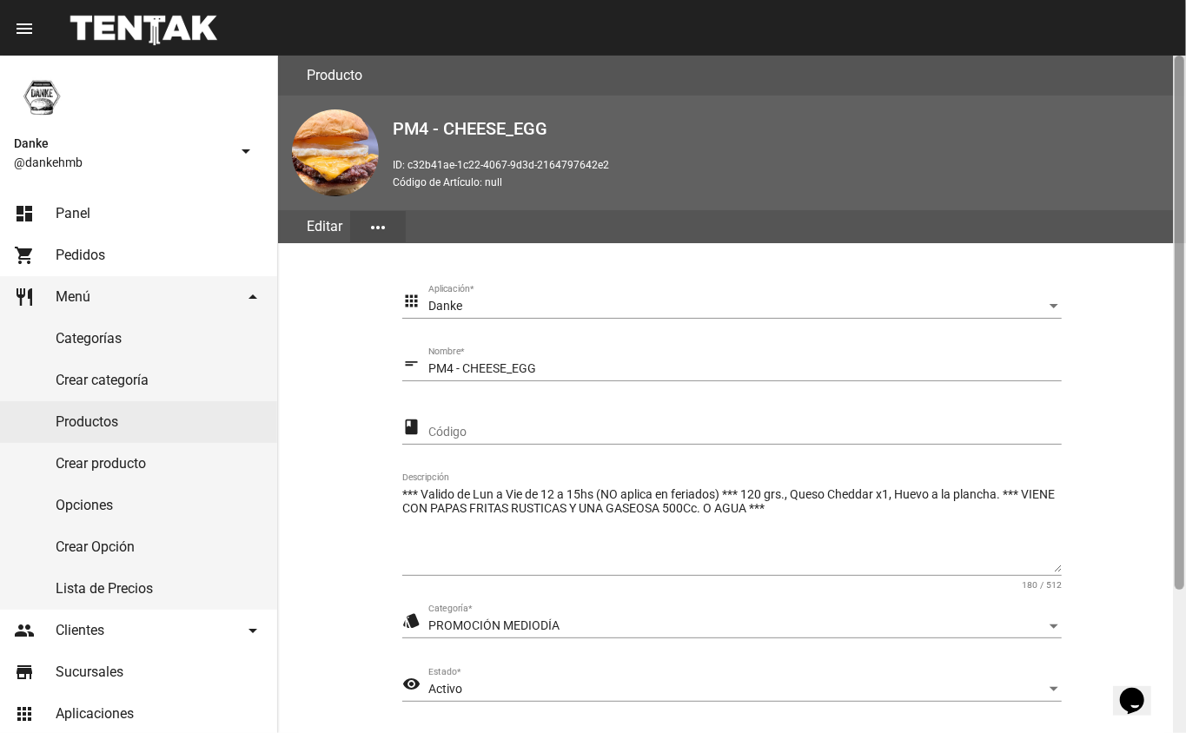
click at [1173, 626] on div at bounding box center [1179, 395] width 13 height 678
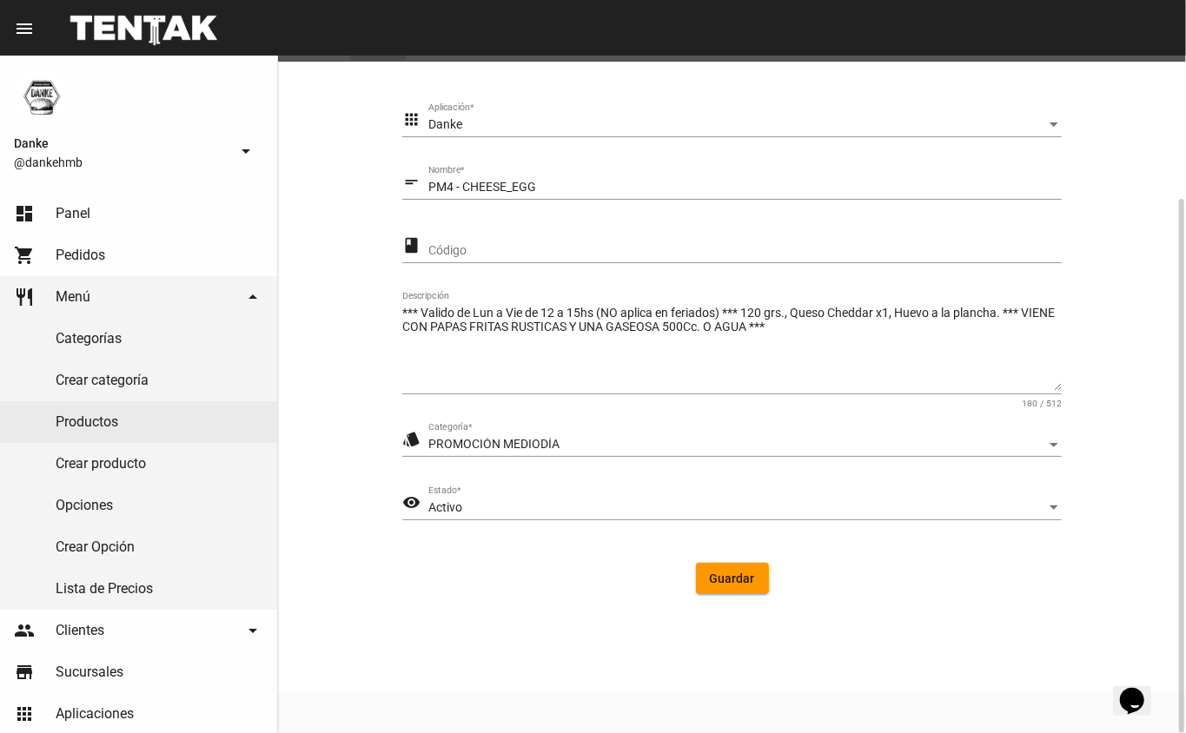
click at [526, 506] on div "Activo" at bounding box center [737, 508] width 618 height 14
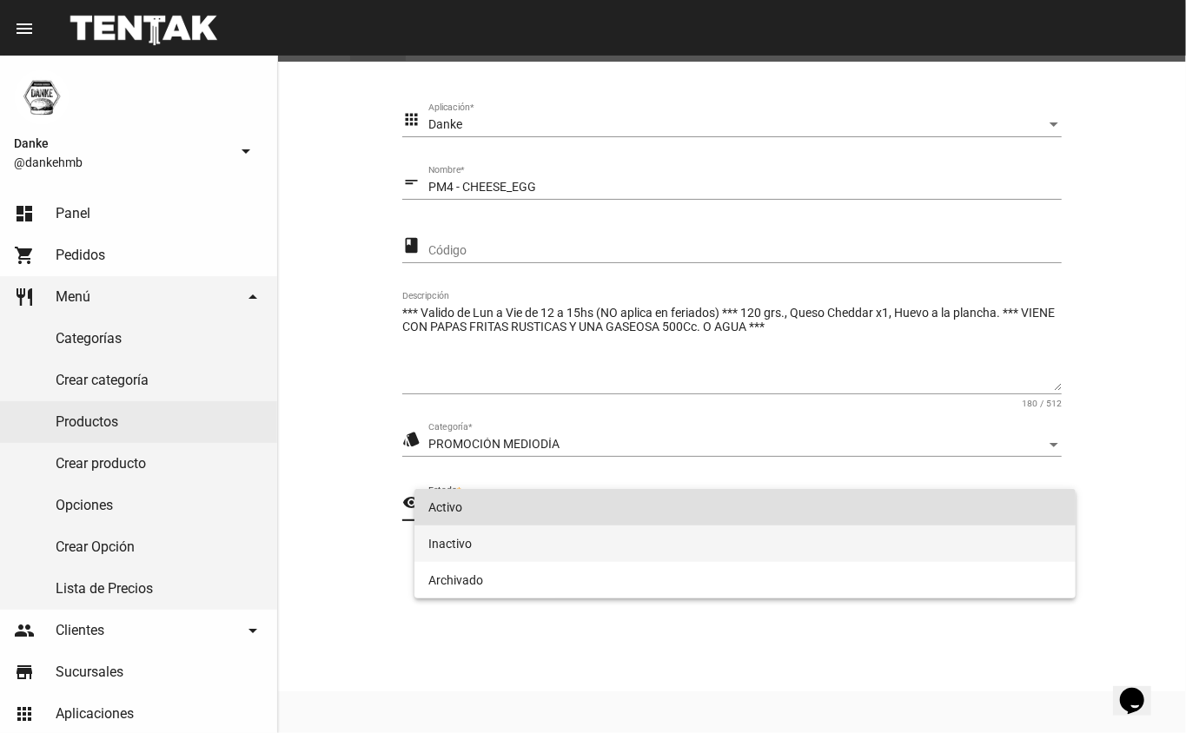
click at [456, 545] on span "Inactivo" at bounding box center [745, 544] width 634 height 36
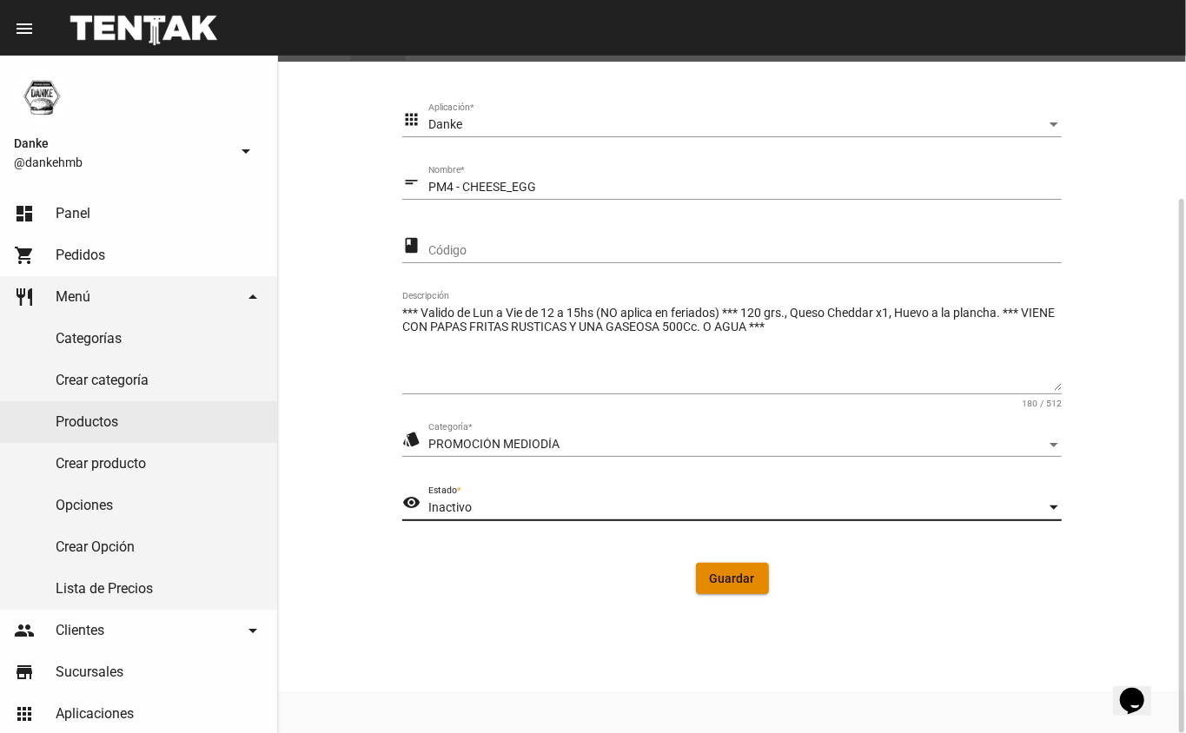
click at [724, 581] on span "Guardar" at bounding box center [732, 579] width 45 height 14
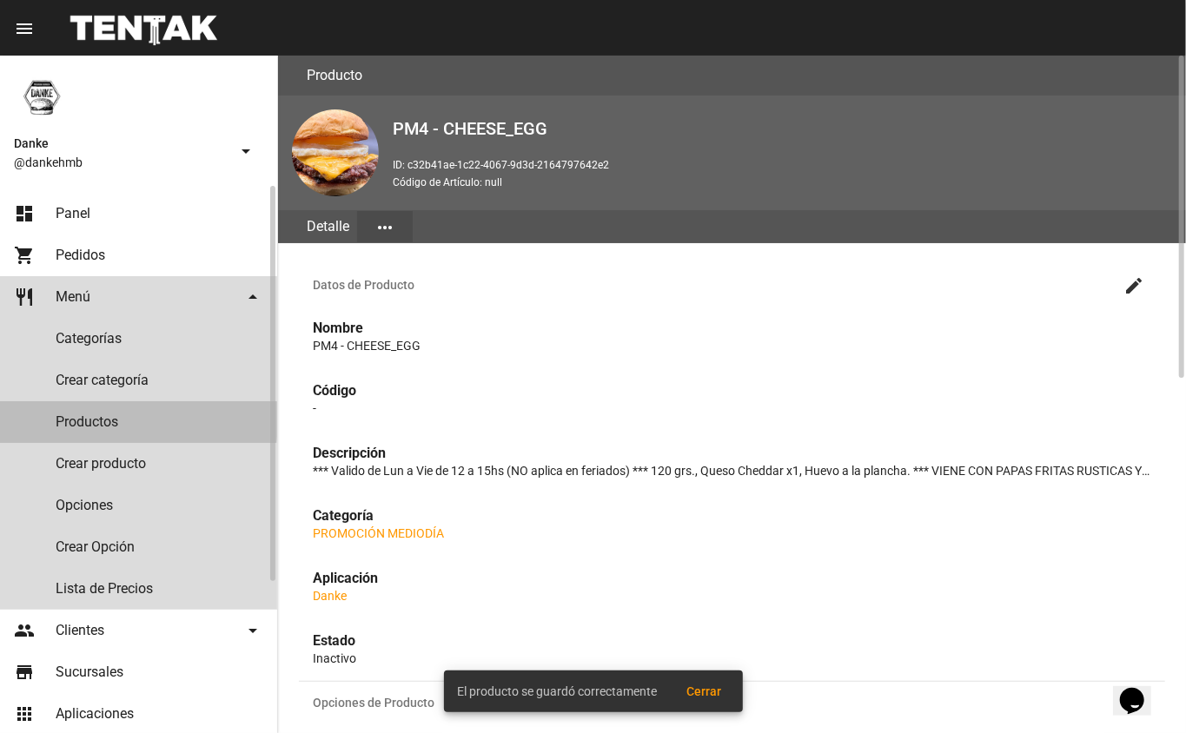
click at [89, 419] on link "Productos" at bounding box center [138, 422] width 277 height 42
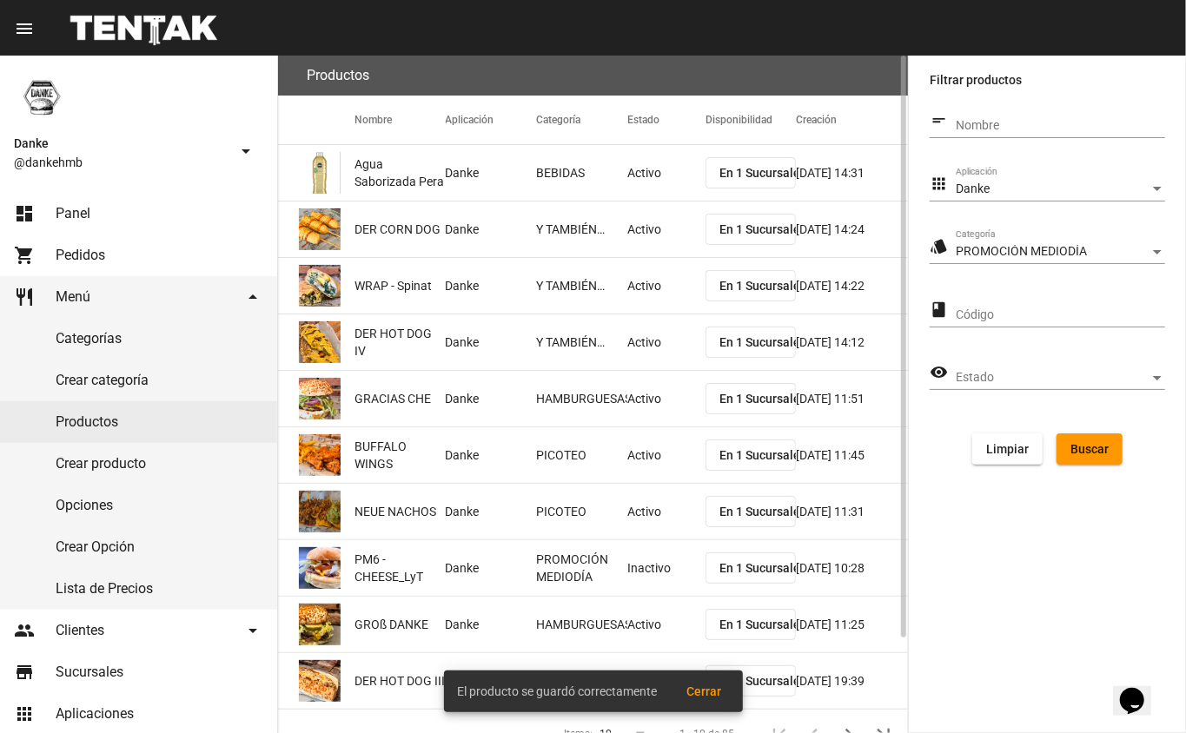
click at [1081, 442] on span "Buscar" at bounding box center [1089, 449] width 38 height 14
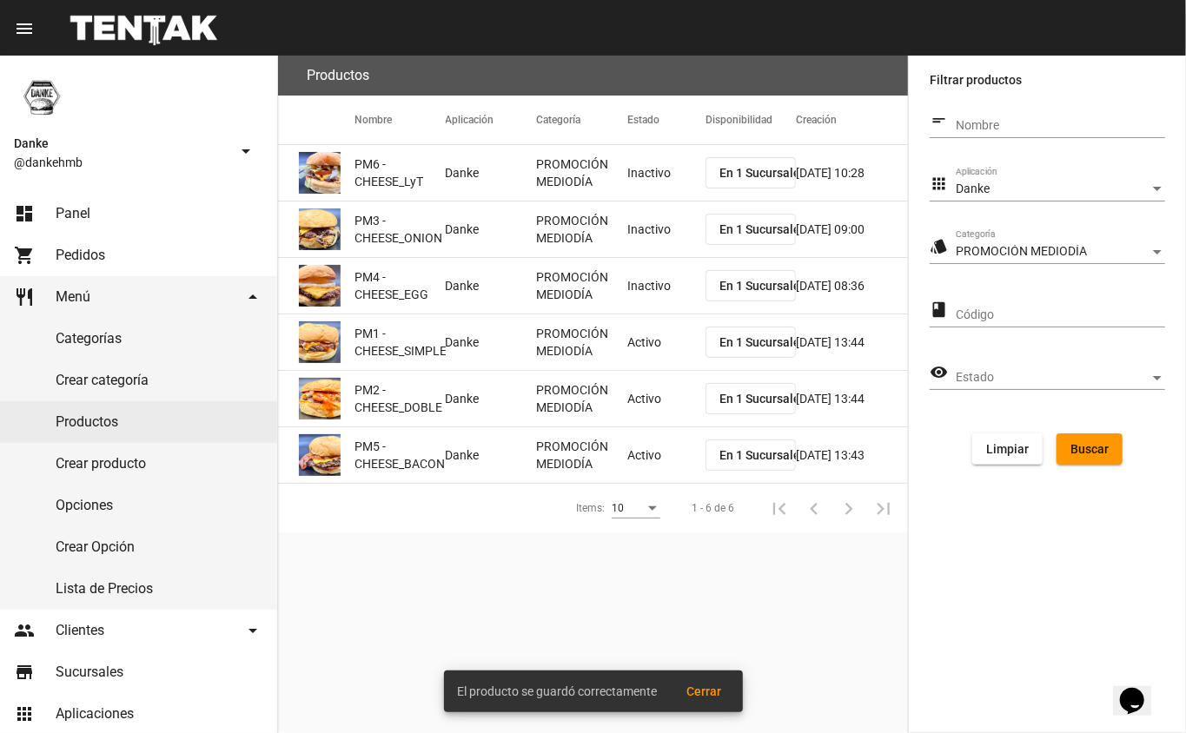
click at [647, 346] on mat-cell "Activo" at bounding box center [666, 342] width 78 height 56
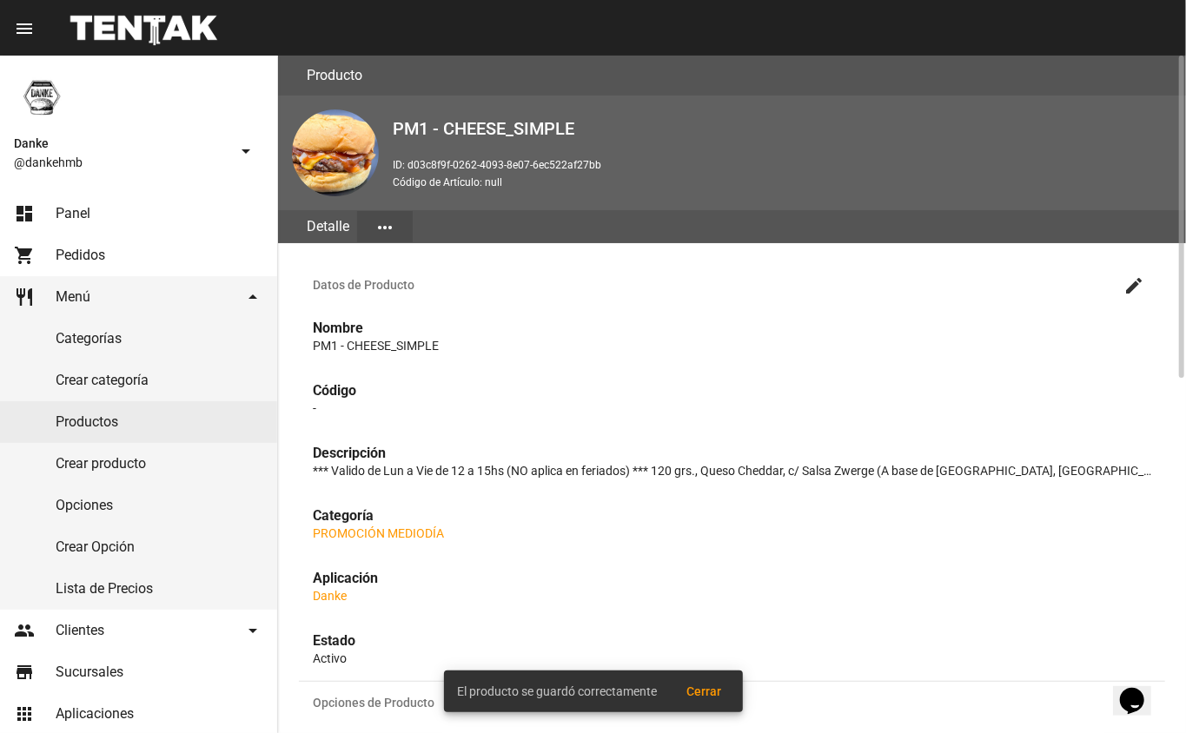
click at [1137, 288] on mat-icon "create" at bounding box center [1133, 285] width 21 height 21
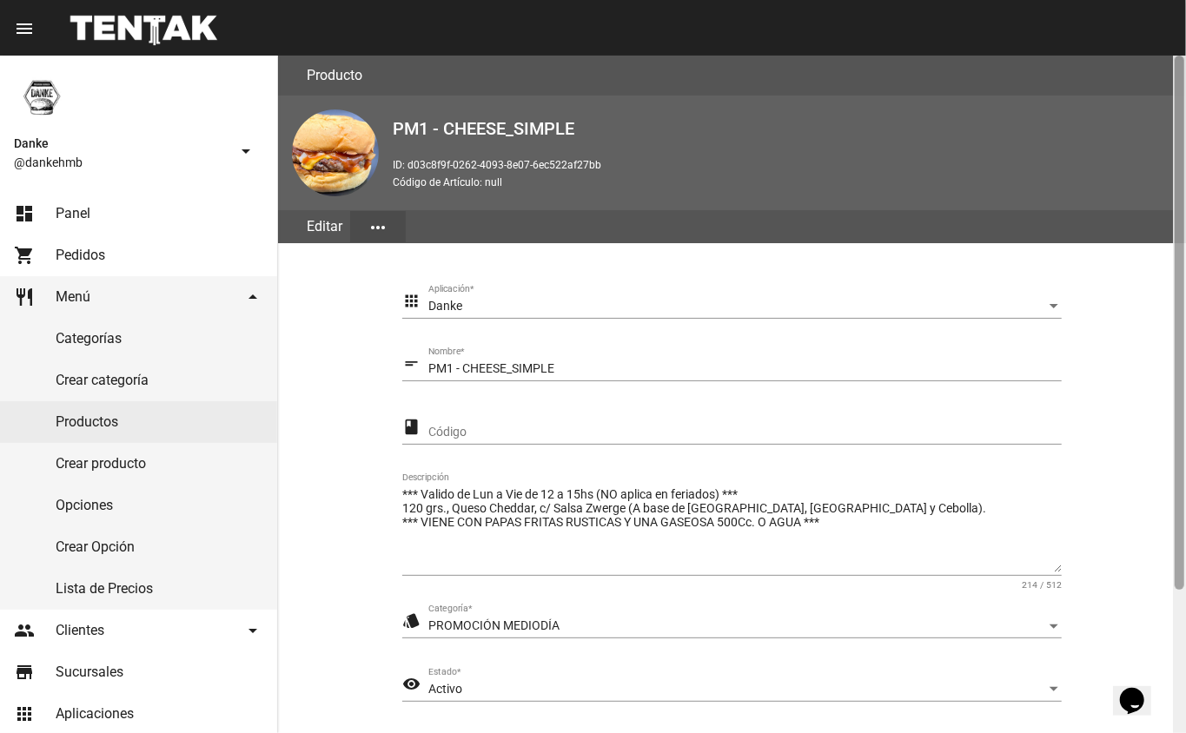
click at [1174, 623] on div at bounding box center [1179, 395] width 13 height 678
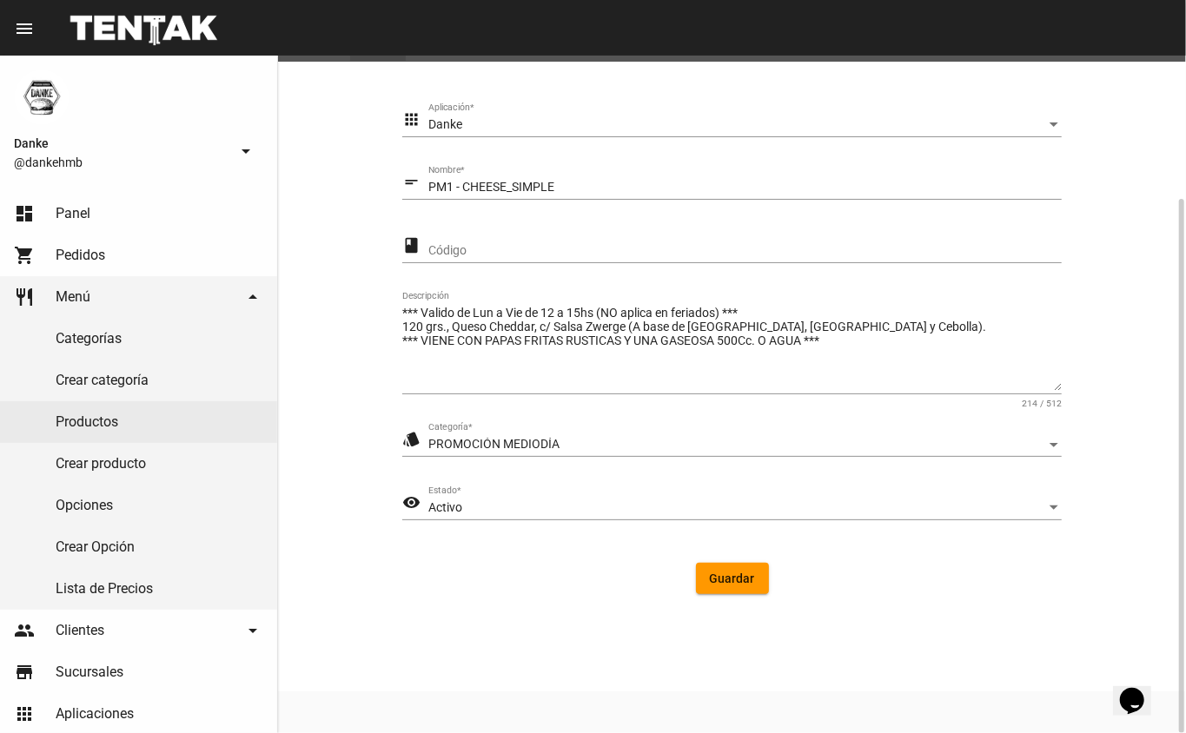
click at [476, 502] on div "Activo" at bounding box center [737, 508] width 618 height 14
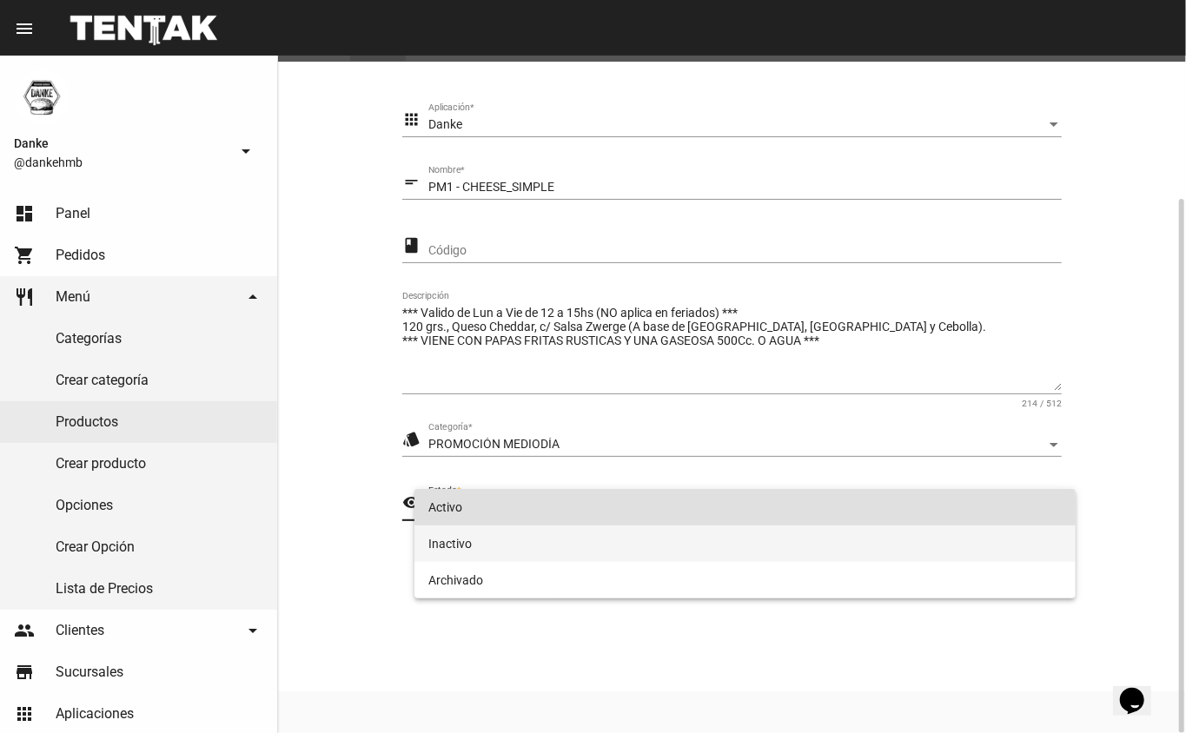
click at [450, 550] on span "Inactivo" at bounding box center [745, 544] width 634 height 36
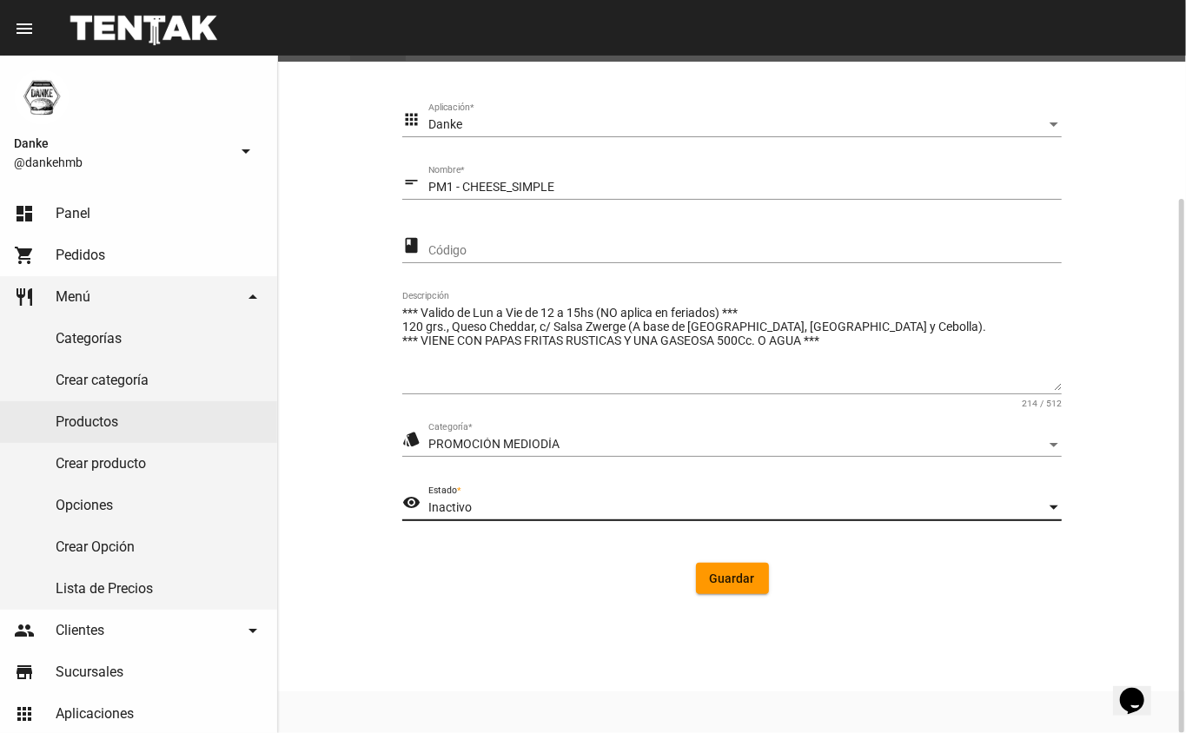
click at [740, 581] on span "Guardar" at bounding box center [732, 579] width 45 height 14
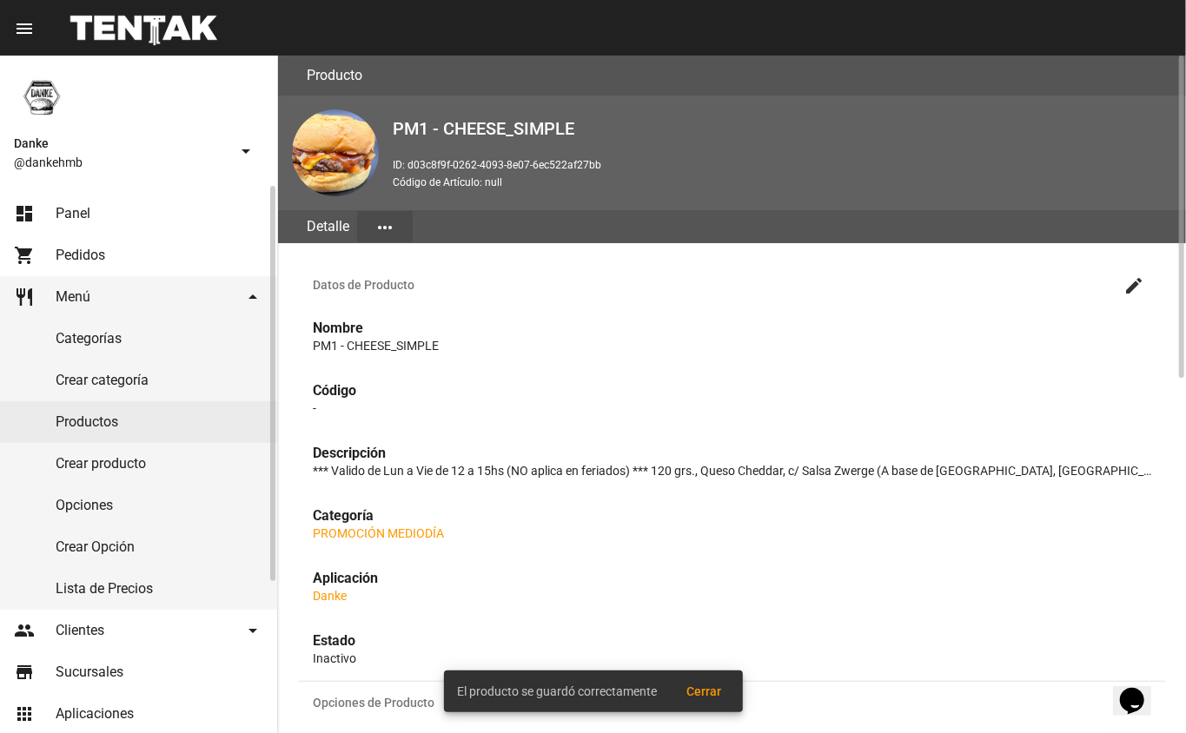
click at [85, 420] on link "Productos" at bounding box center [138, 422] width 277 height 42
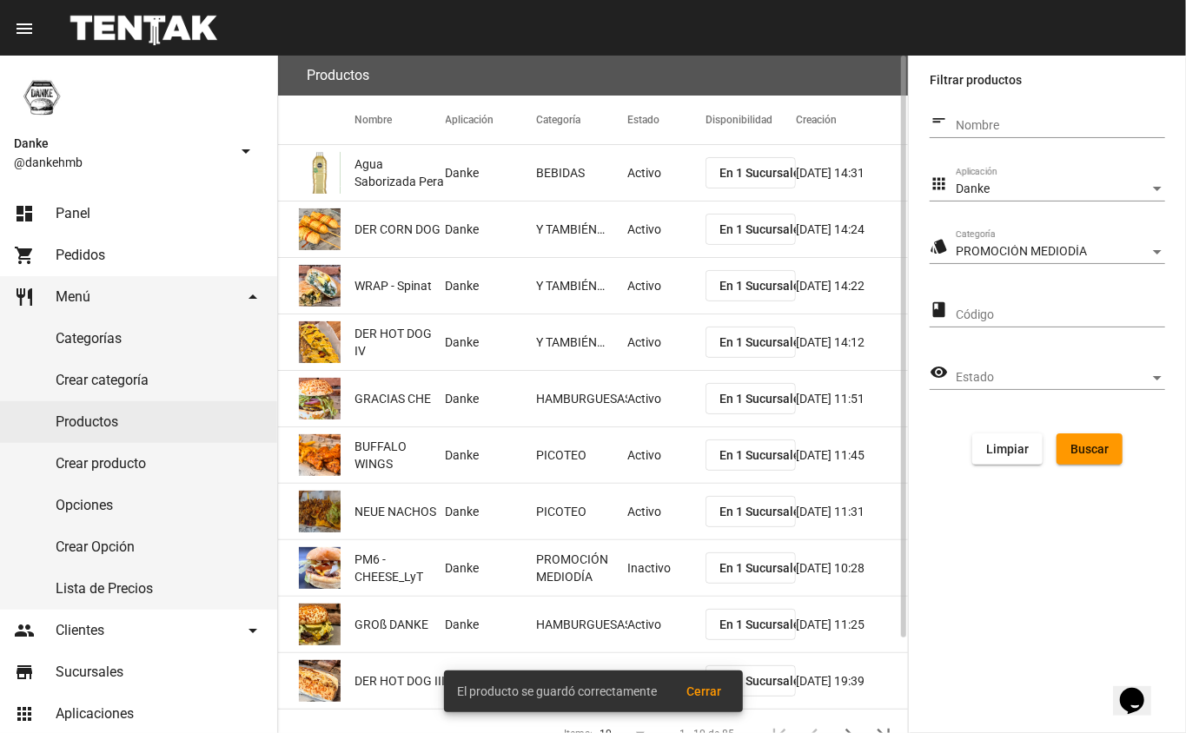
click at [1092, 450] on span "Buscar" at bounding box center [1089, 449] width 38 height 14
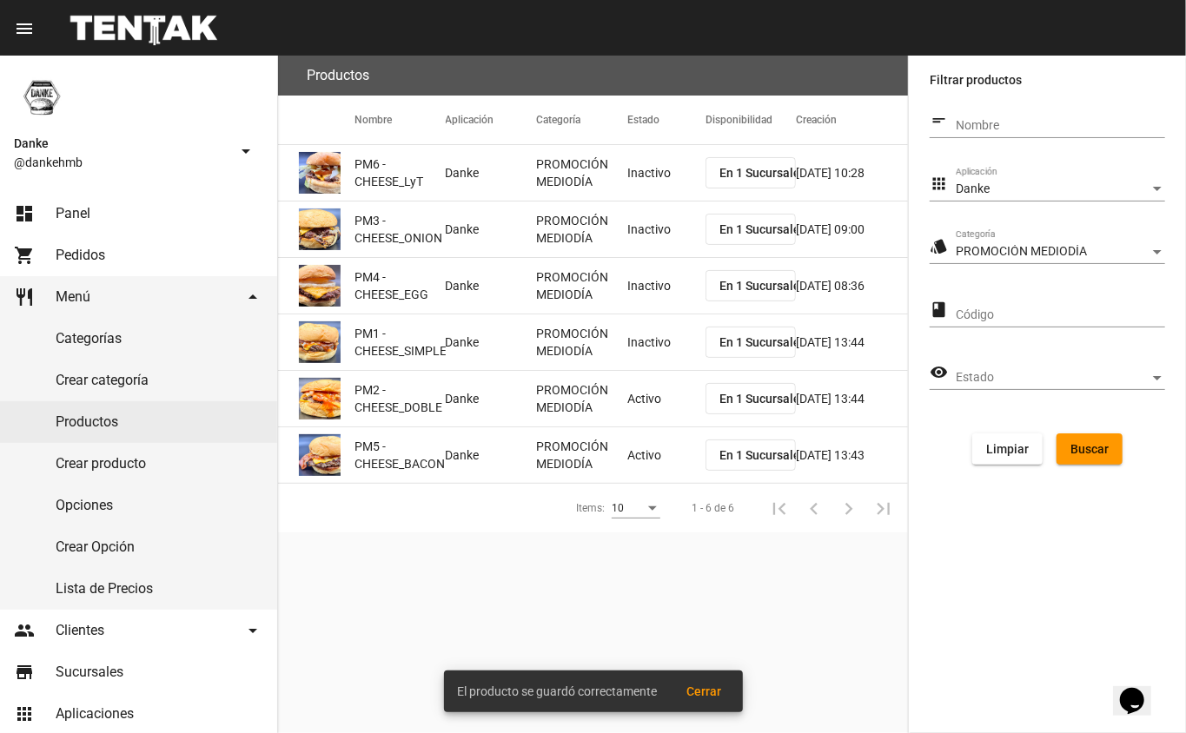
click at [647, 397] on mat-cell "Activo" at bounding box center [666, 399] width 78 height 56
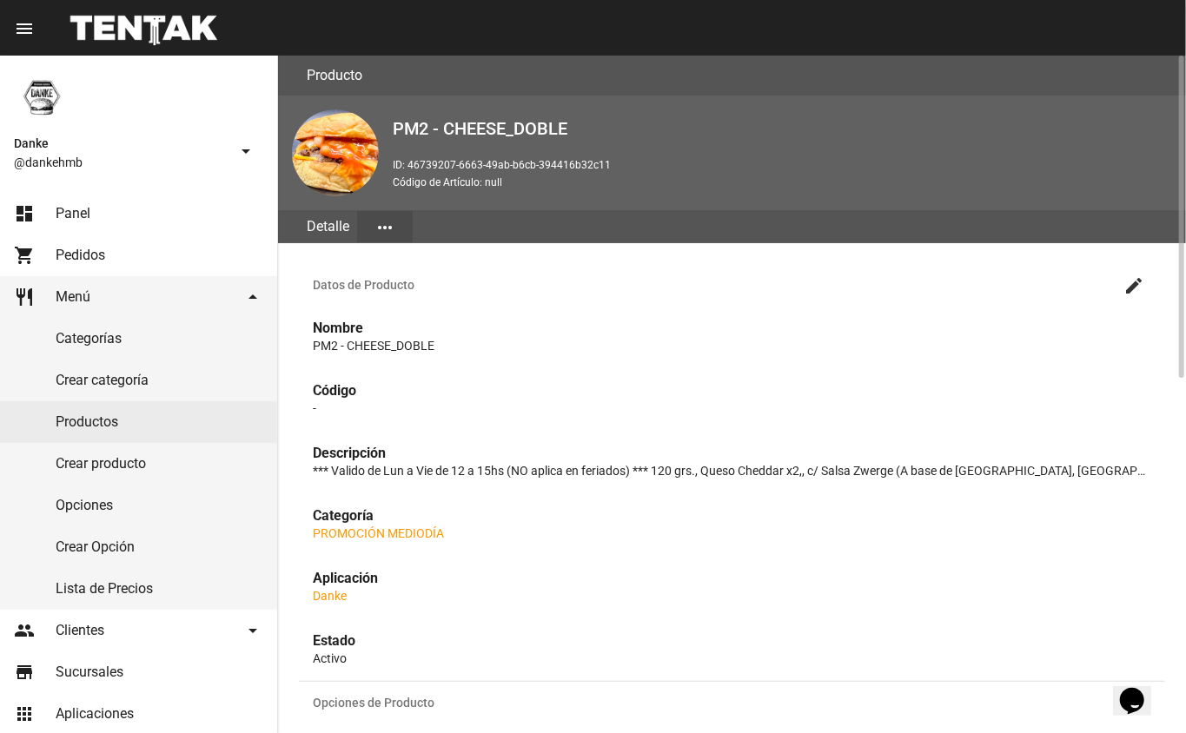
click at [1133, 285] on mat-icon "create" at bounding box center [1133, 285] width 21 height 21
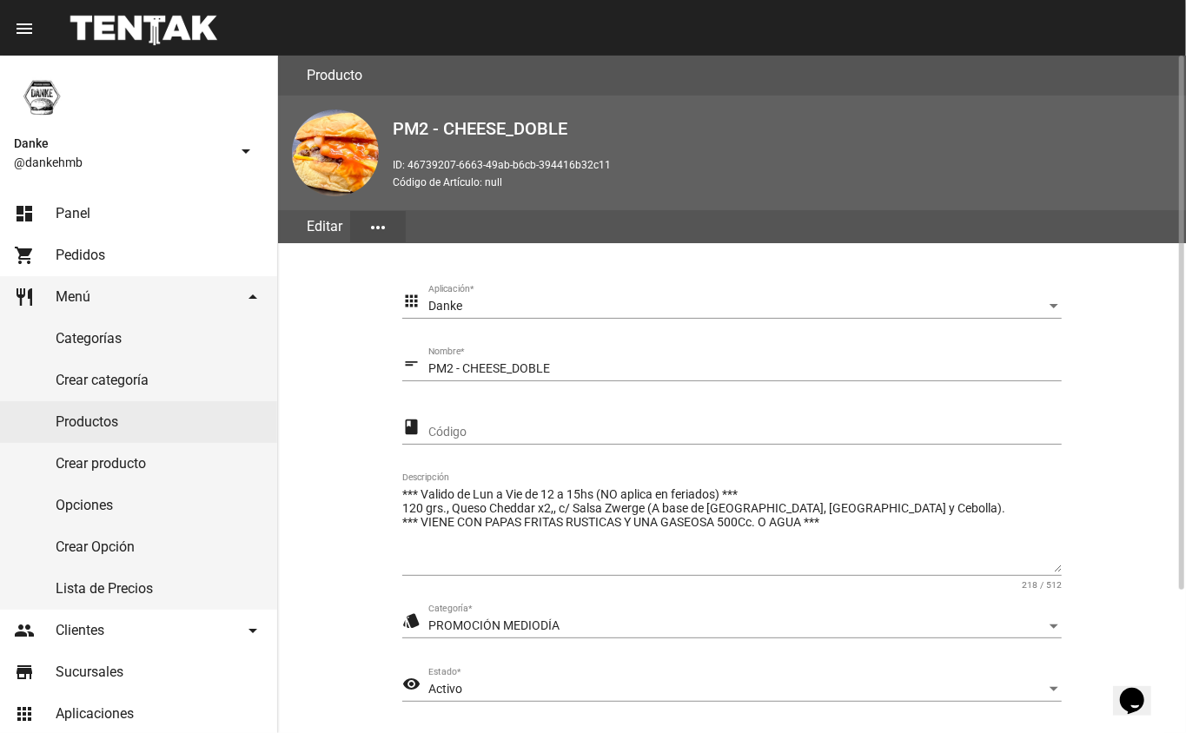
click at [1140, 625] on section "apps Danke Aplicación * short_text PM2 - CHEESE_DOBLE Nombre * class Código ***…" at bounding box center [732, 537] width 866 height 547
click at [453, 689] on span "Activo" at bounding box center [445, 689] width 34 height 14
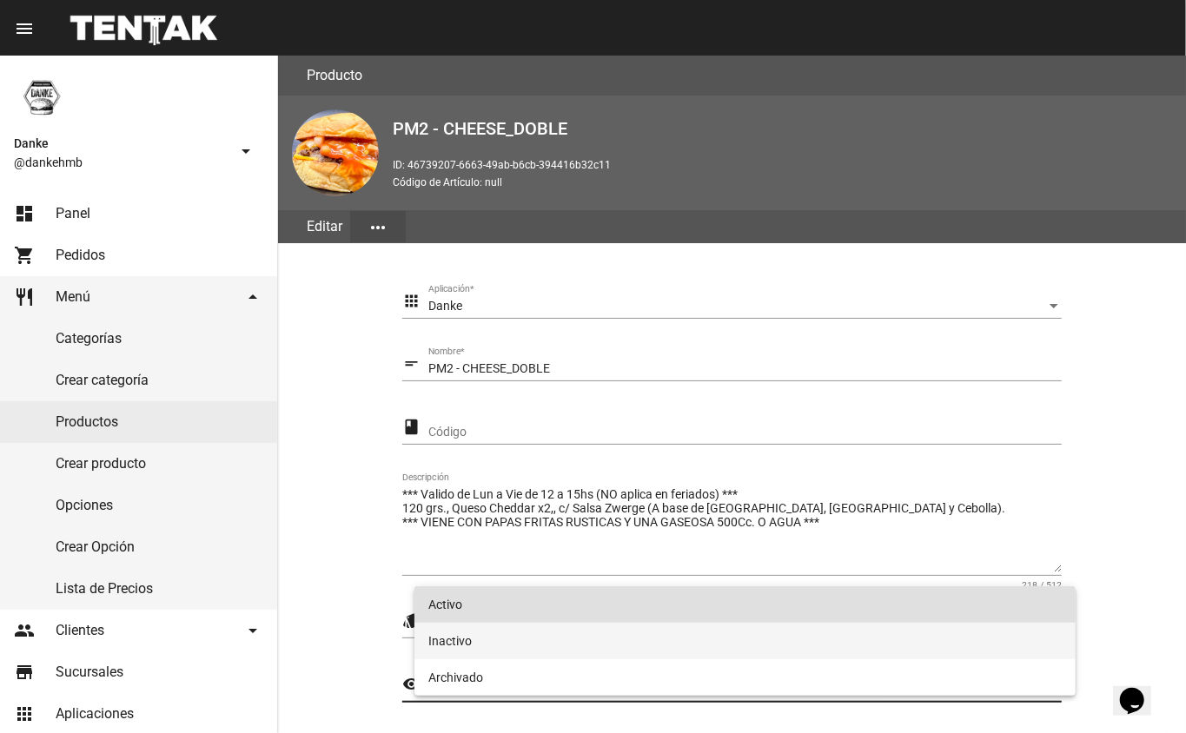
click at [446, 636] on span "Inactivo" at bounding box center [745, 641] width 634 height 36
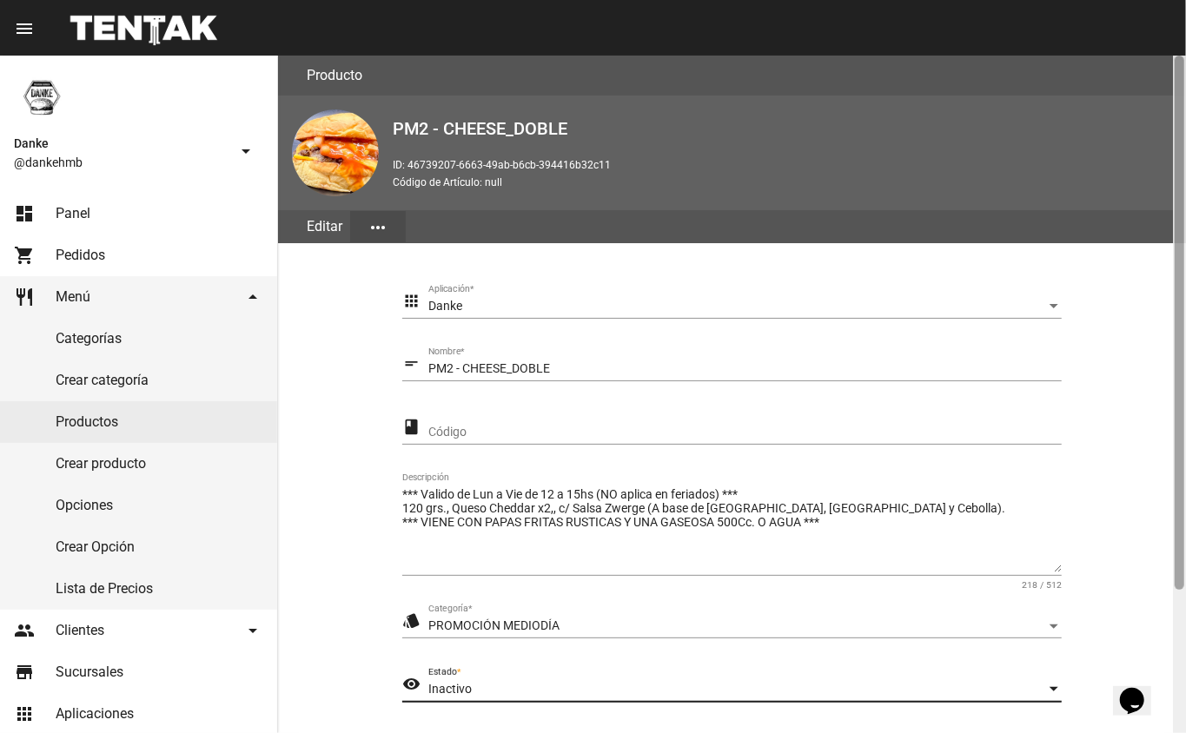
click at [1174, 641] on div at bounding box center [1179, 395] width 13 height 678
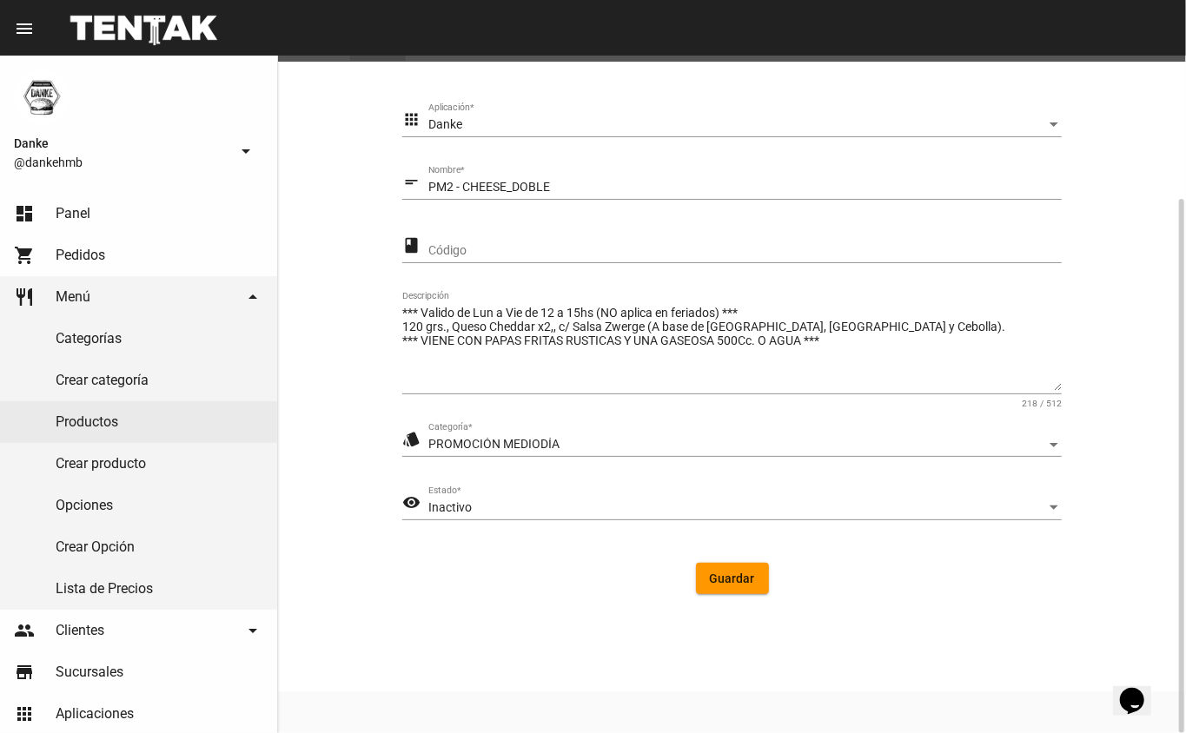
click at [450, 504] on span "Inactivo" at bounding box center [449, 507] width 43 height 14
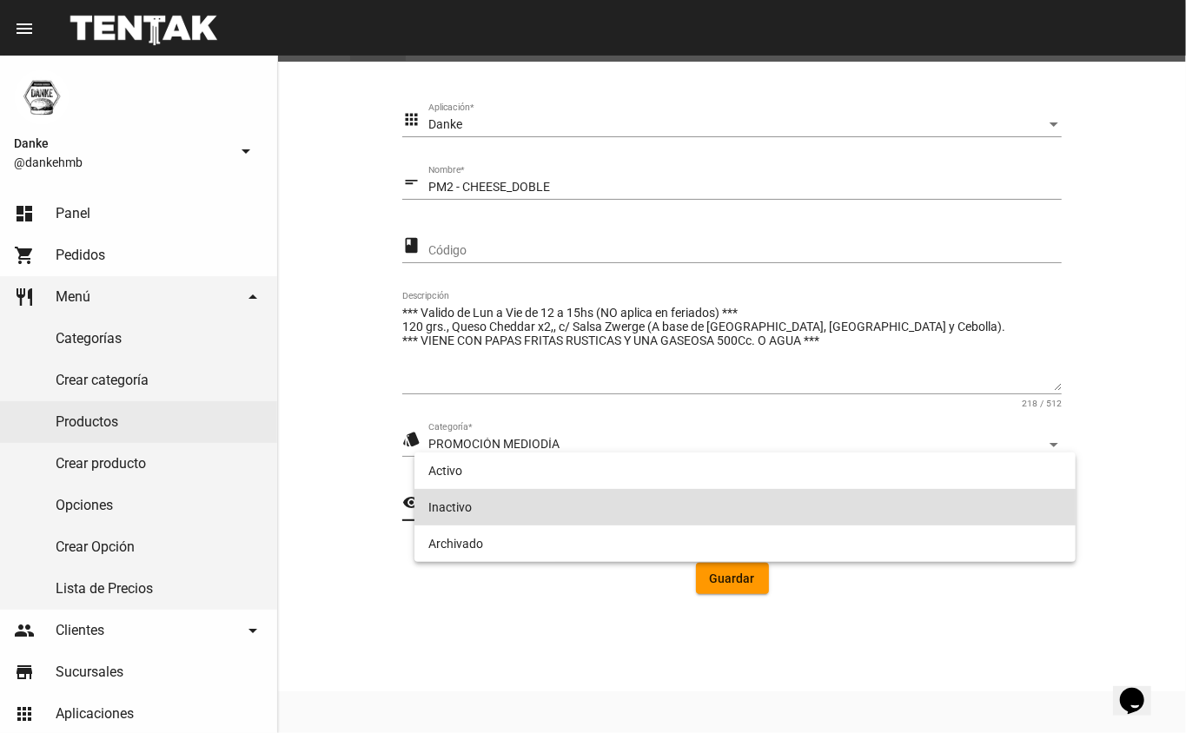
click at [390, 609] on div at bounding box center [593, 366] width 1186 height 733
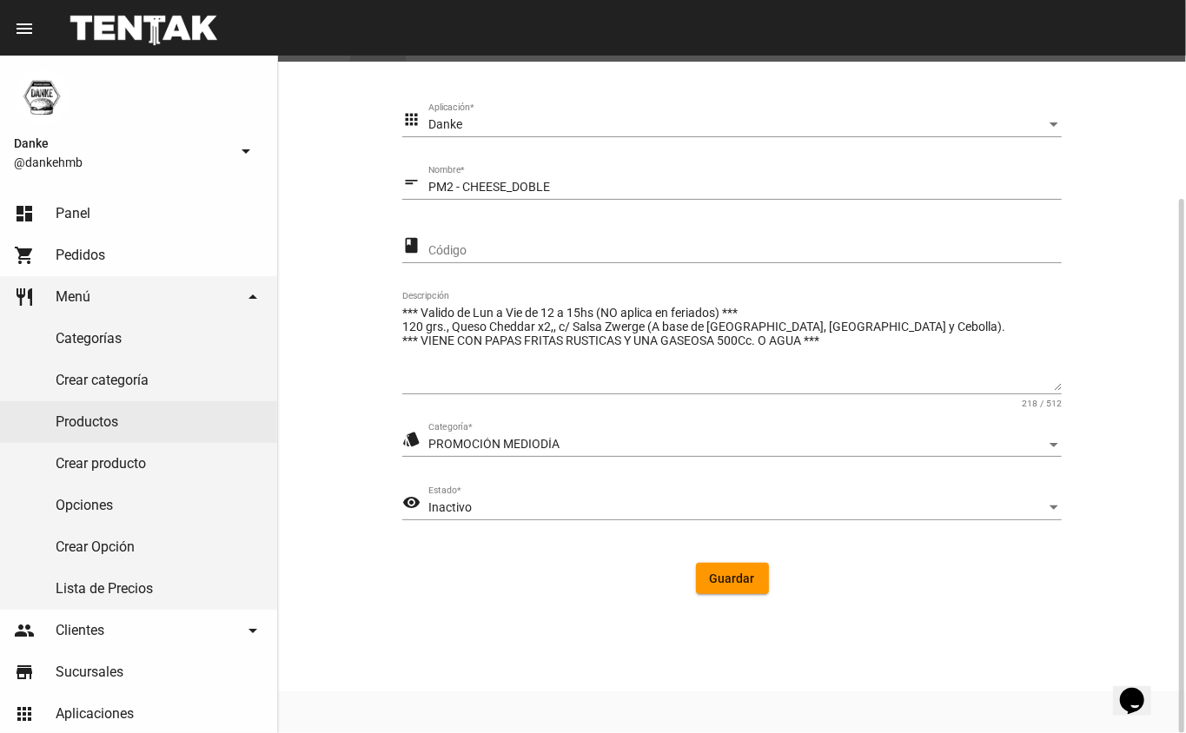
click at [726, 577] on span "Guardar" at bounding box center [732, 579] width 45 height 14
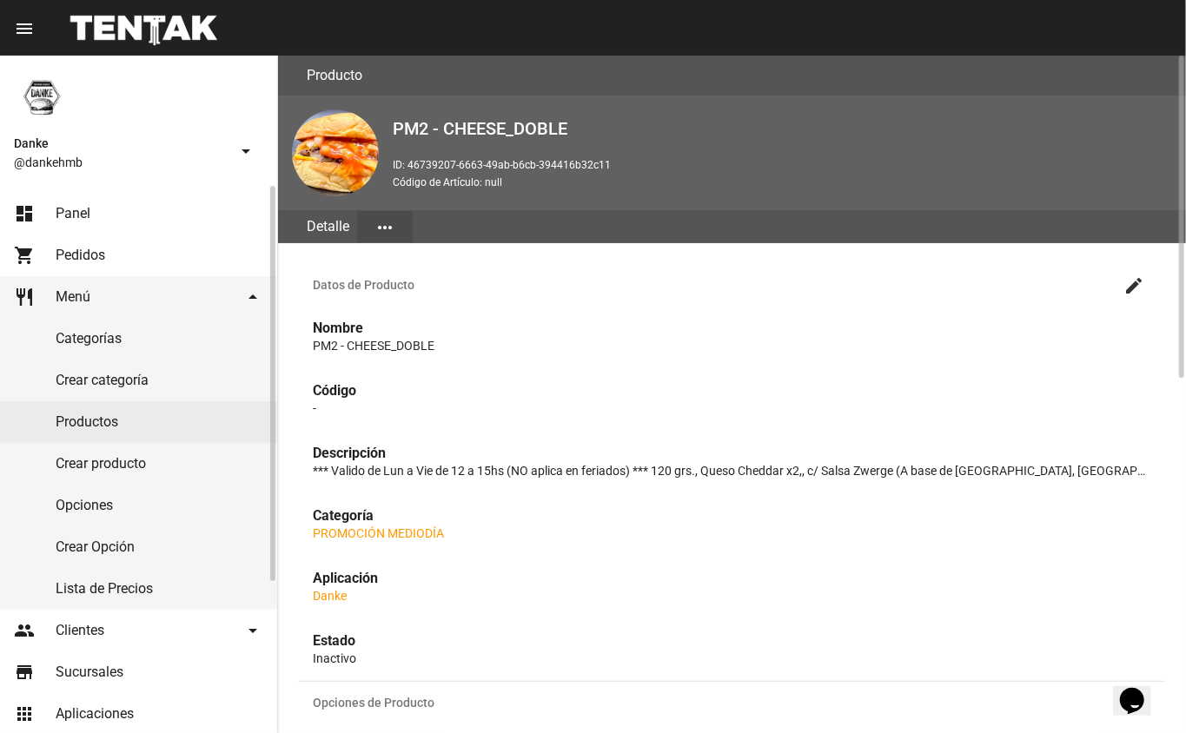
click at [88, 421] on link "Productos" at bounding box center [138, 422] width 277 height 42
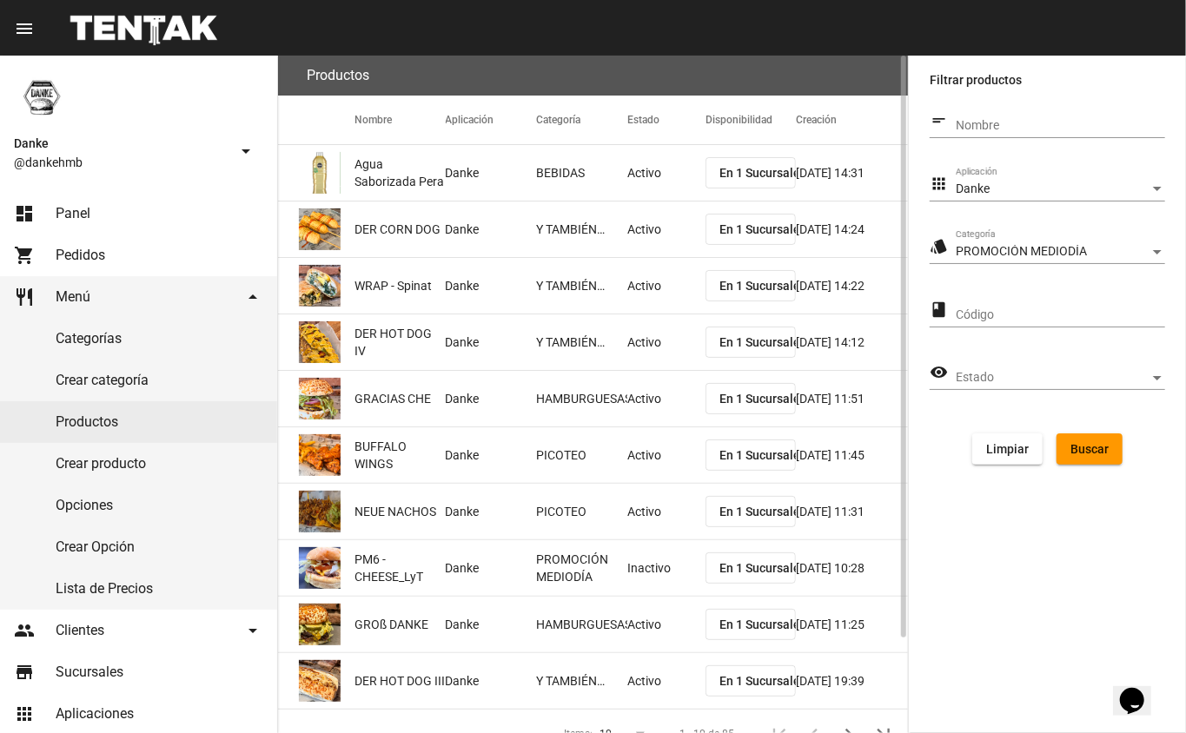
click at [1074, 452] on span "Buscar" at bounding box center [1089, 449] width 38 height 14
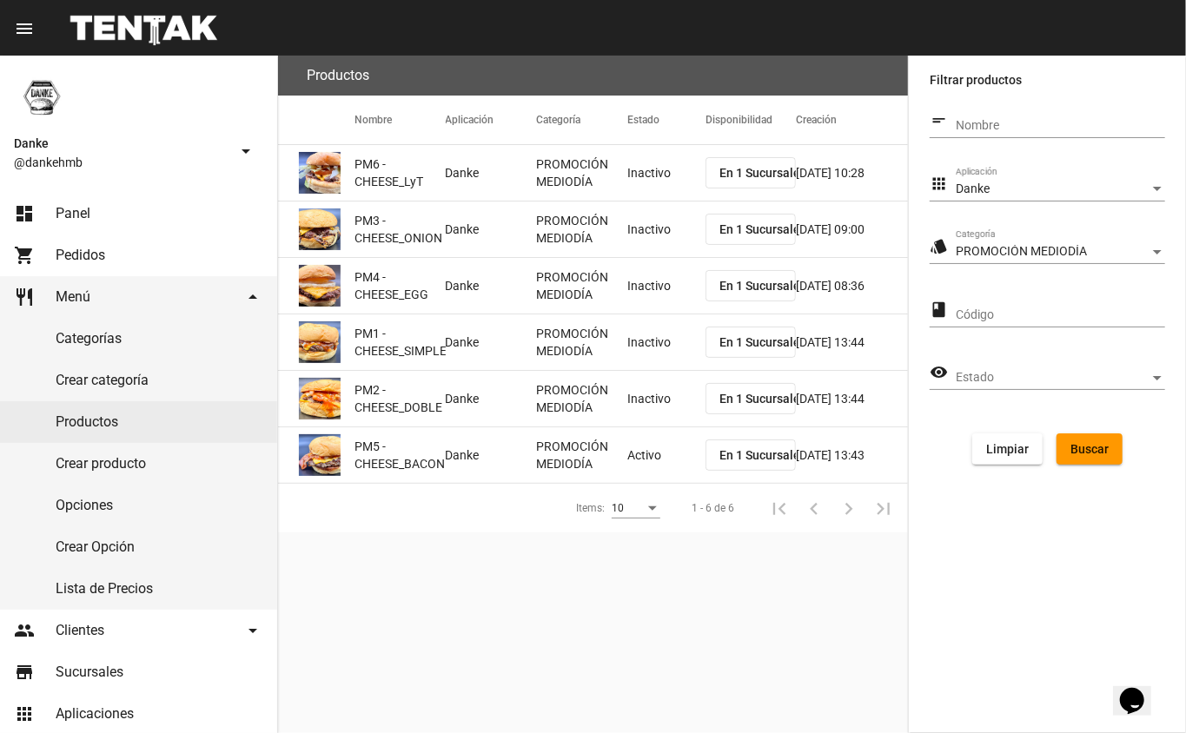
click at [639, 453] on mat-cell "Activo" at bounding box center [666, 455] width 78 height 56
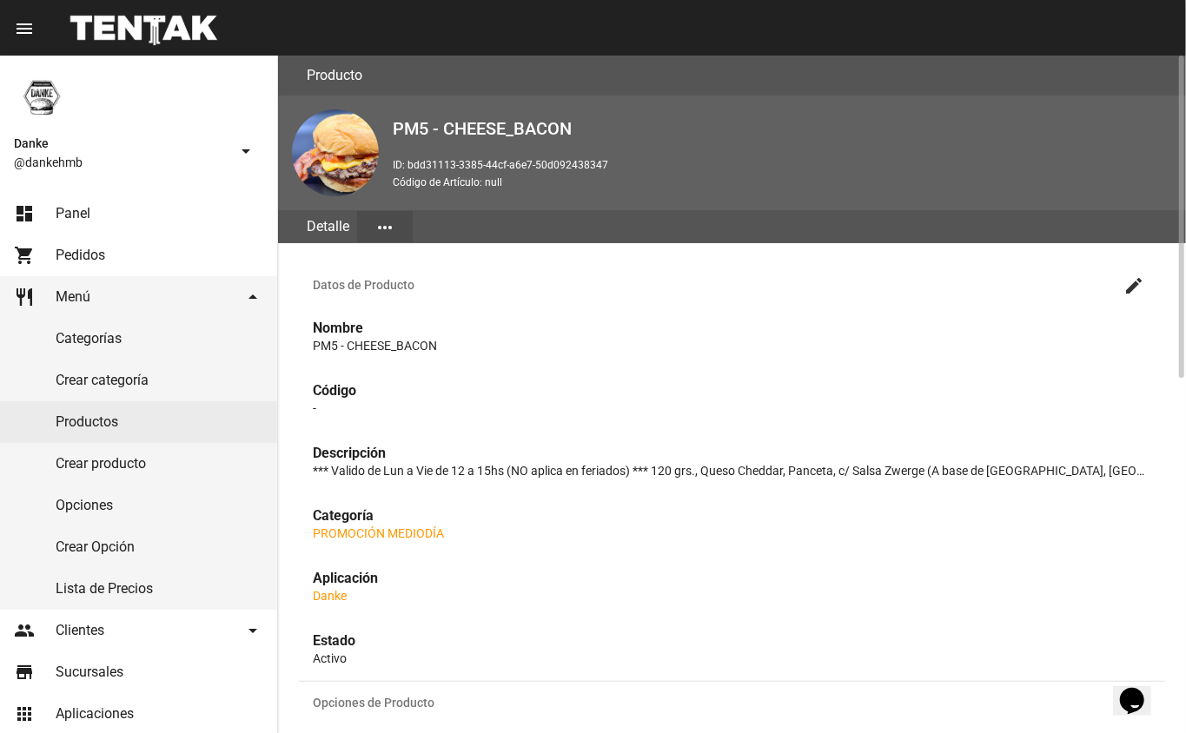
click at [1130, 286] on mat-icon "create" at bounding box center [1133, 285] width 21 height 21
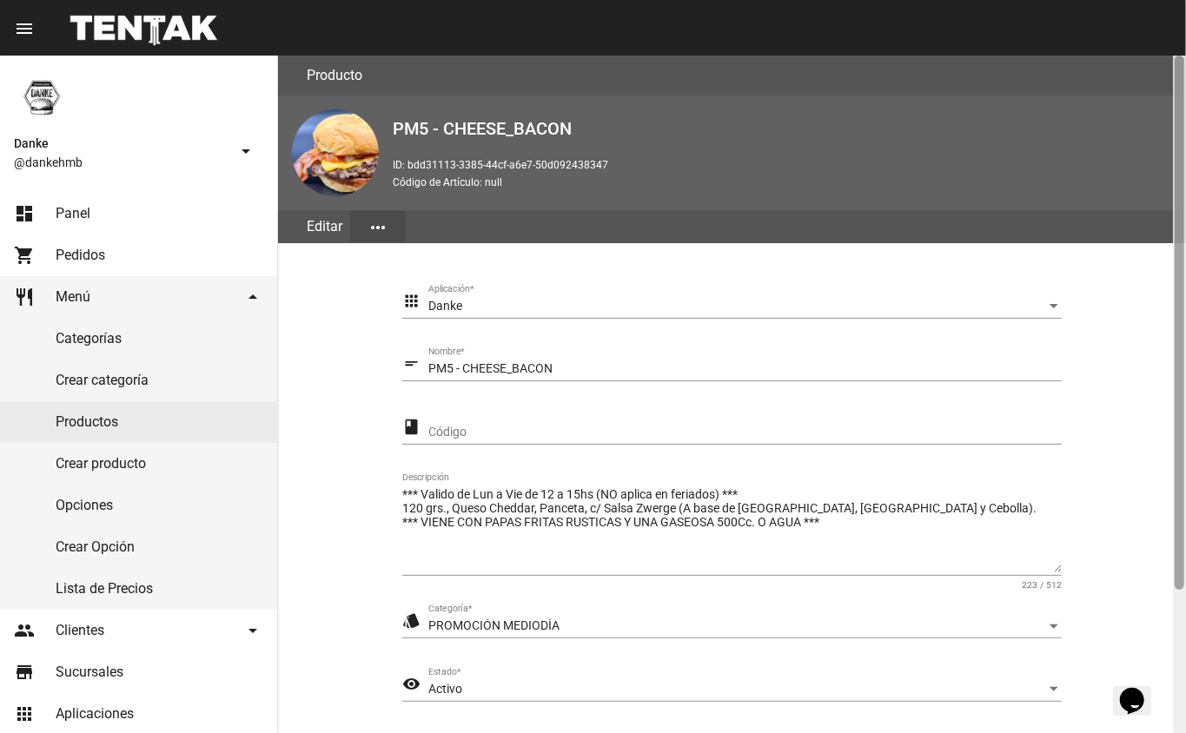
click at [1176, 610] on div at bounding box center [1179, 395] width 13 height 678
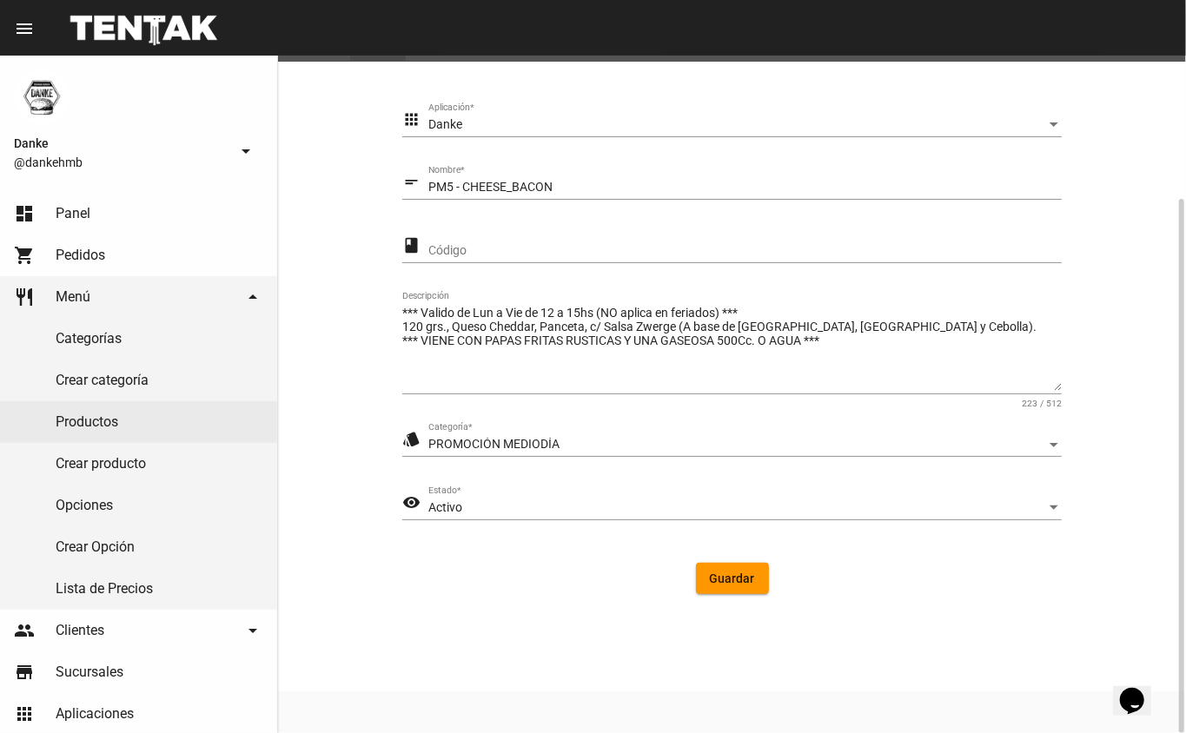
click at [464, 512] on div "Activo" at bounding box center [737, 508] width 618 height 14
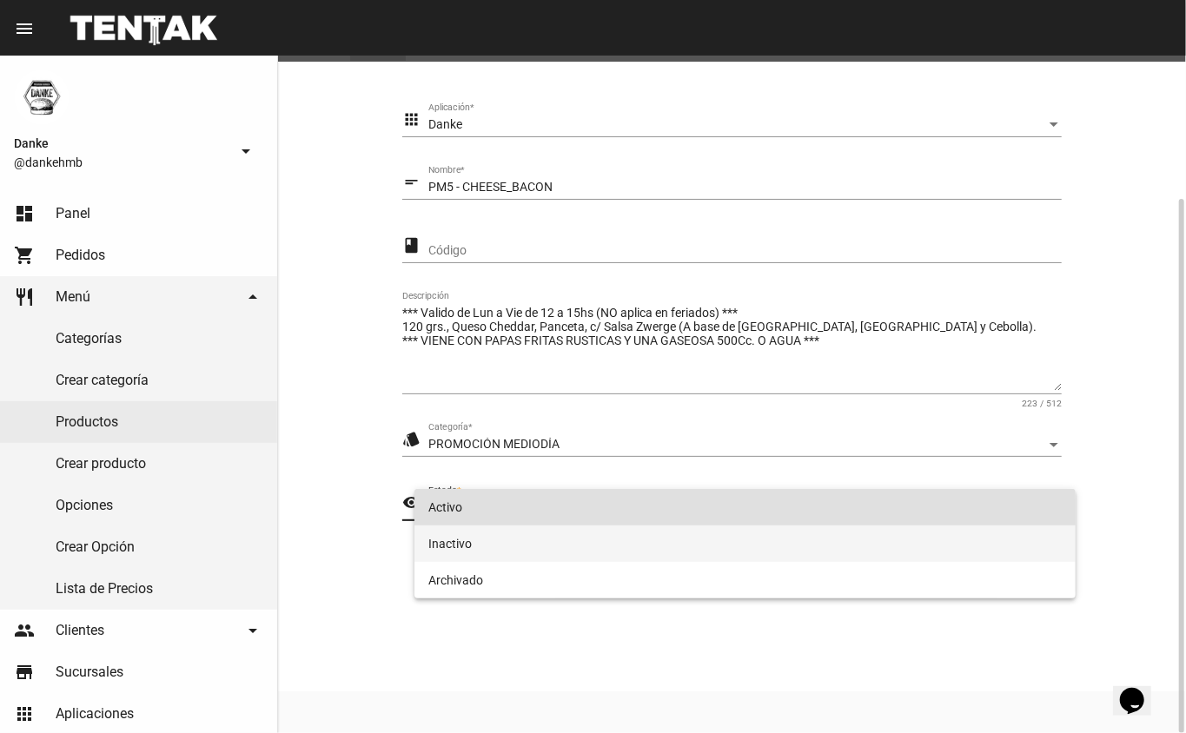
click at [431, 544] on span "Inactivo" at bounding box center [745, 544] width 634 height 36
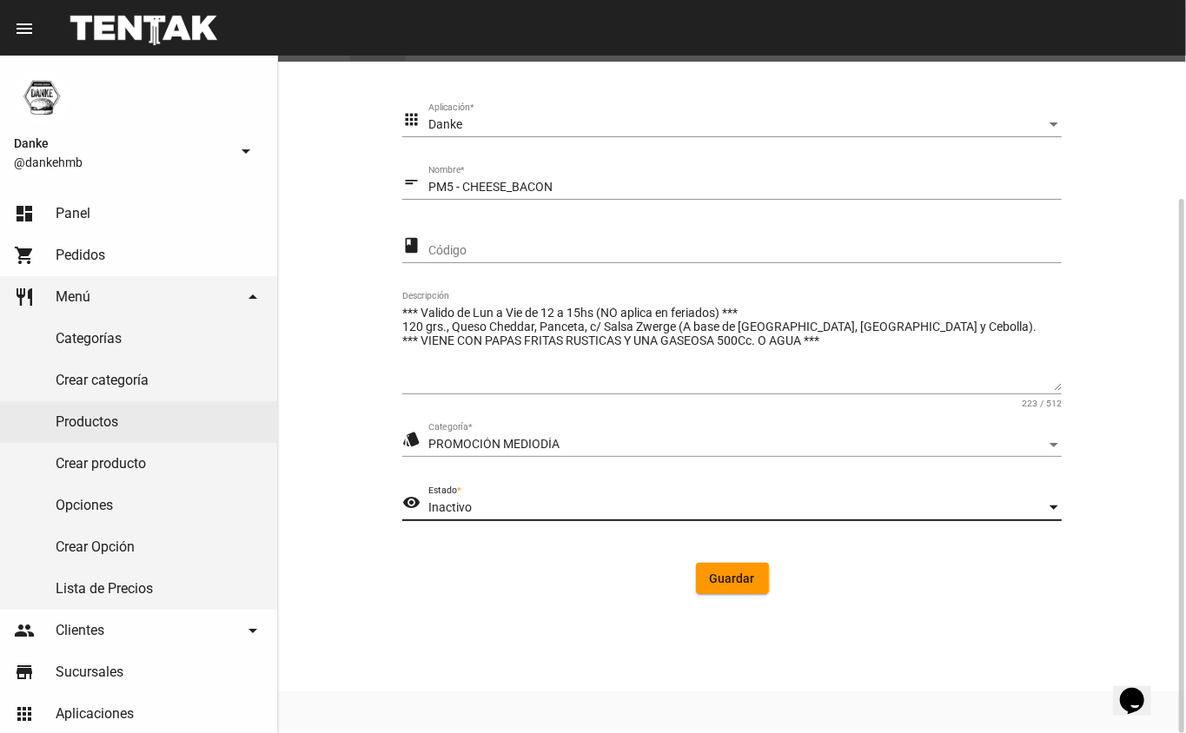
click at [735, 575] on span "Guardar" at bounding box center [732, 579] width 45 height 14
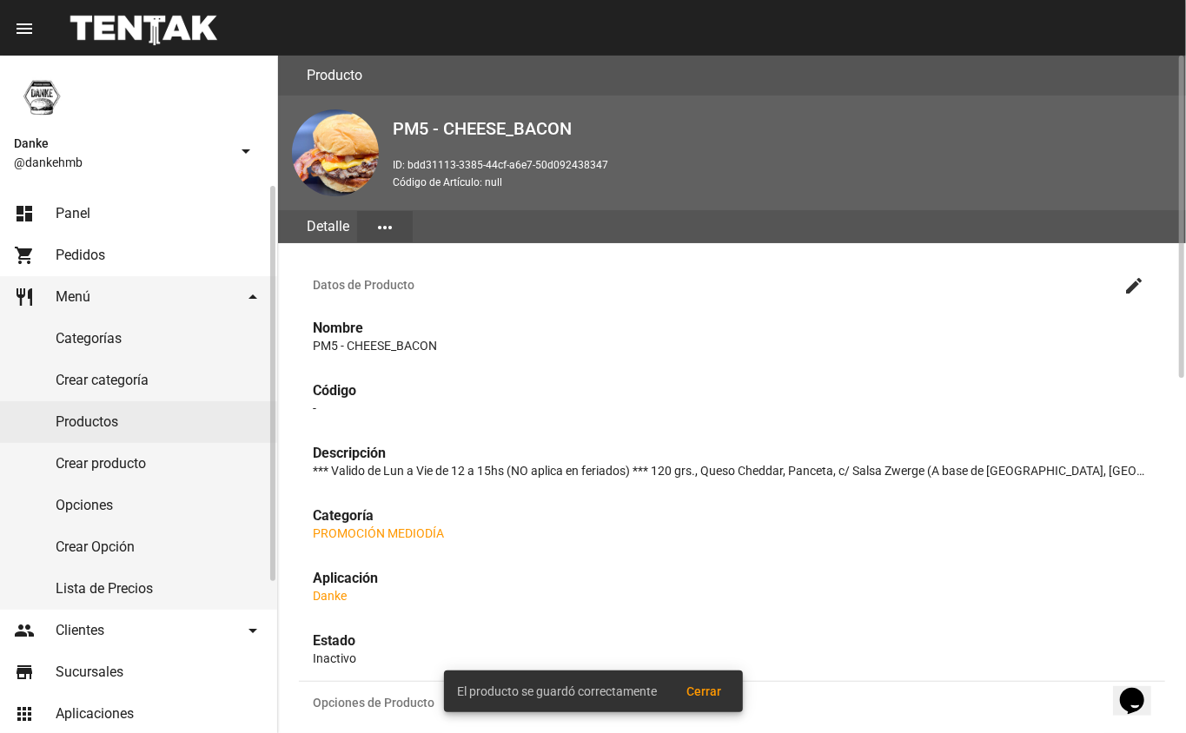
click at [54, 212] on link "dashboard Panel" at bounding box center [138, 214] width 277 height 42
